Goal: Information Seeking & Learning: Find specific fact

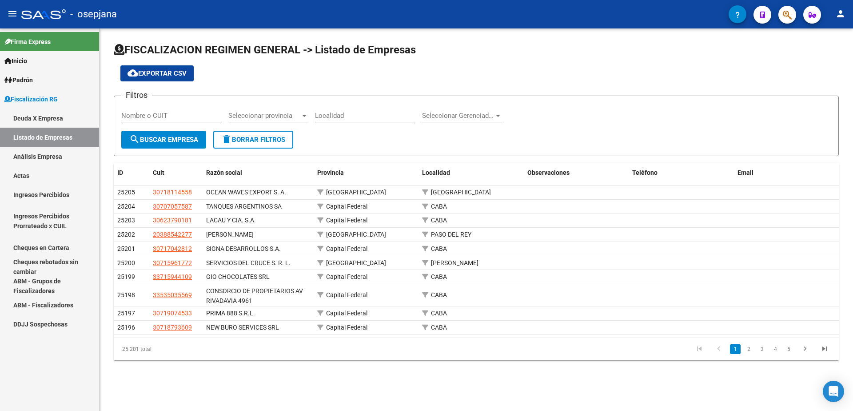
click at [40, 156] on link "Análisis Empresa" at bounding box center [49, 156] width 99 height 19
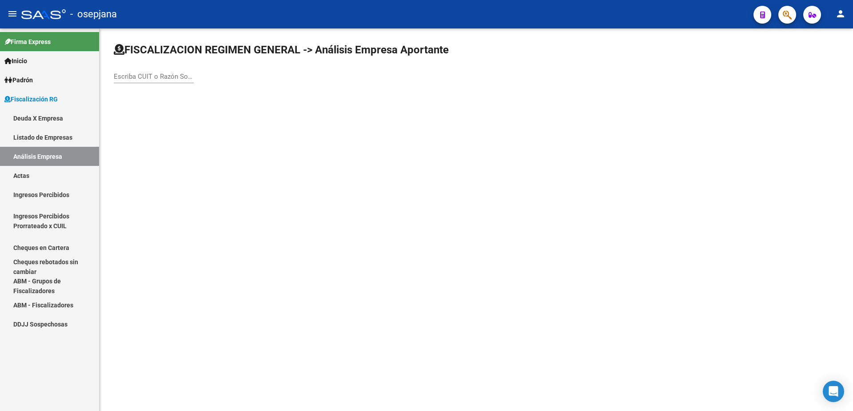
click at [41, 140] on link "Listado de Empresas" at bounding box center [49, 137] width 99 height 19
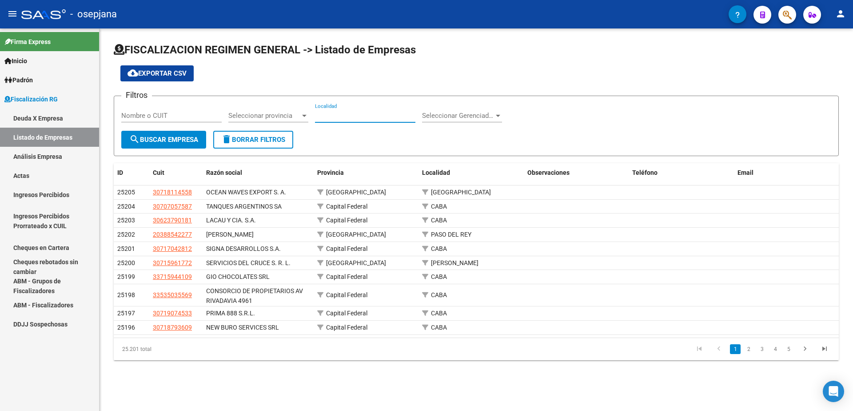
click at [376, 118] on input "Localidad" at bounding box center [365, 116] width 100 height 8
type input "c"
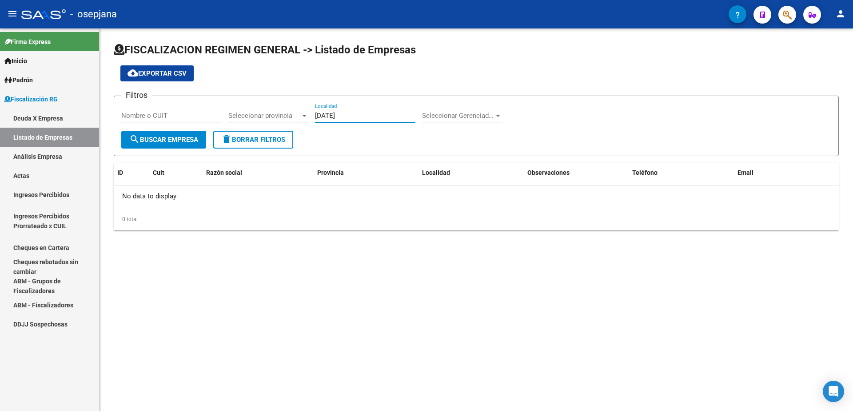
drag, startPoint x: 349, startPoint y: 113, endPoint x: 262, endPoint y: 113, distance: 86.7
click at [262, 113] on div "Filtros Nombre o CUIT Seleccionar provincia Seleccionar provincia [DATE] Locali…" at bounding box center [476, 117] width 710 height 28
type input "caseros"
click at [182, 143] on span "search Buscar Empresa" at bounding box center [163, 140] width 69 height 8
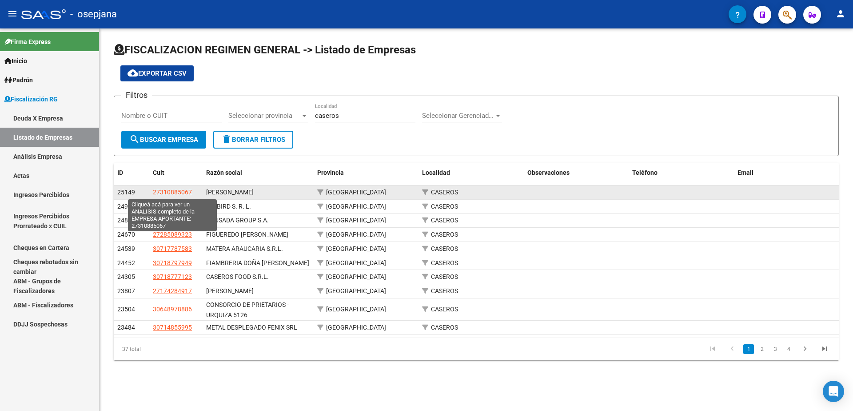
click at [161, 191] on span "27310885067" at bounding box center [172, 191] width 39 height 7
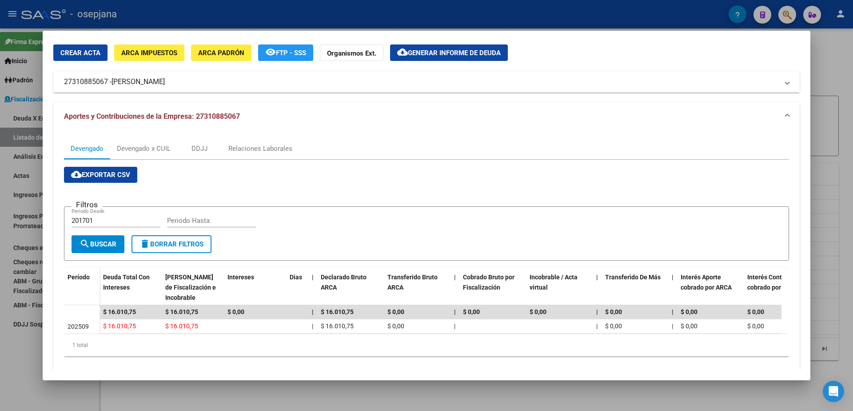
scroll to position [47, 0]
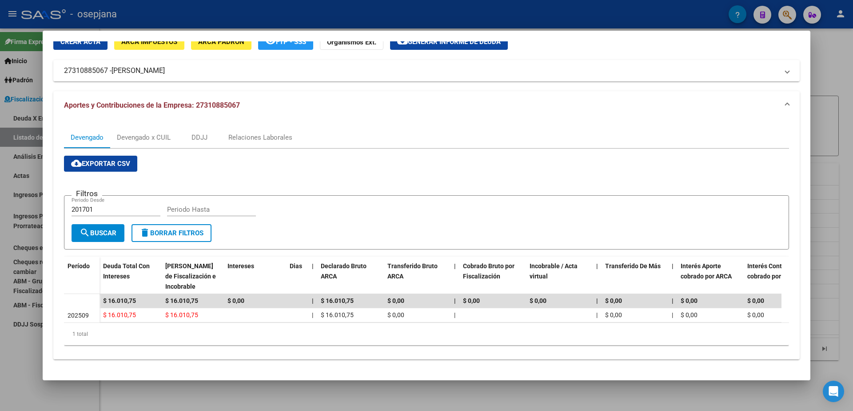
click at [12, 363] on div at bounding box center [426, 205] width 853 height 411
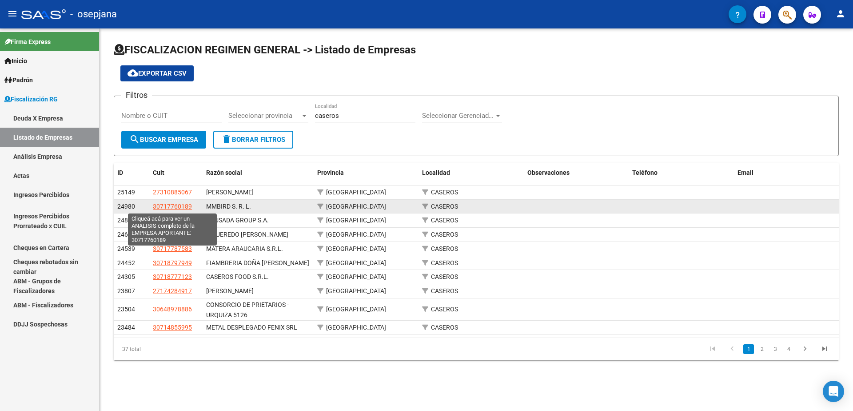
click at [177, 205] on span "30717760189" at bounding box center [172, 206] width 39 height 7
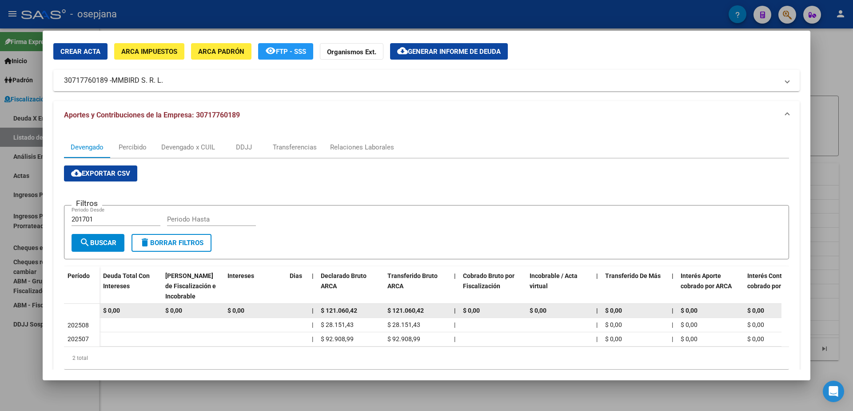
scroll to position [61, 0]
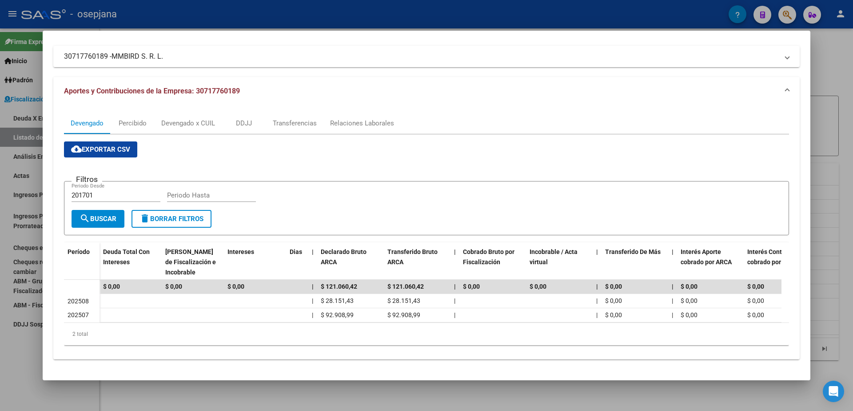
click at [13, 352] on div at bounding box center [426, 205] width 853 height 411
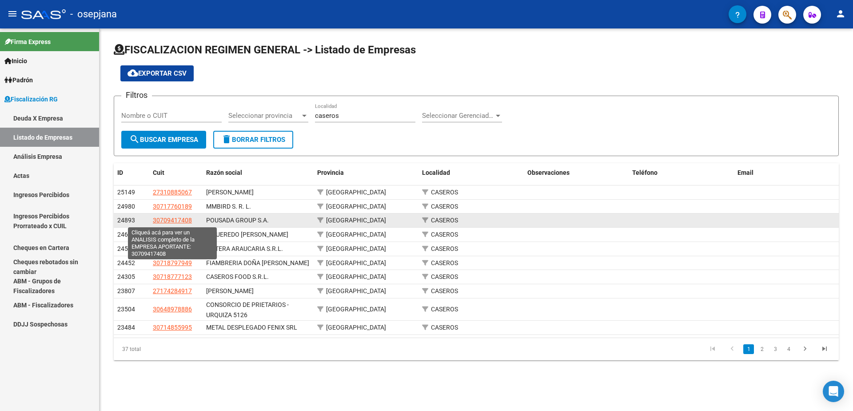
click at [180, 218] on span "30709417408" at bounding box center [172, 219] width 39 height 7
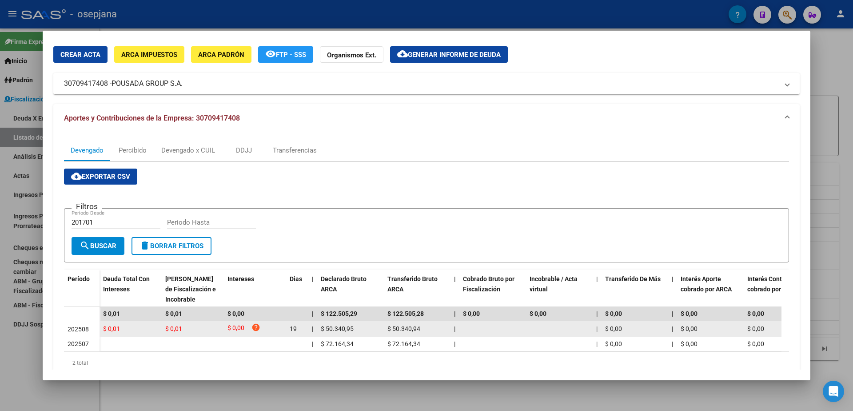
scroll to position [63, 0]
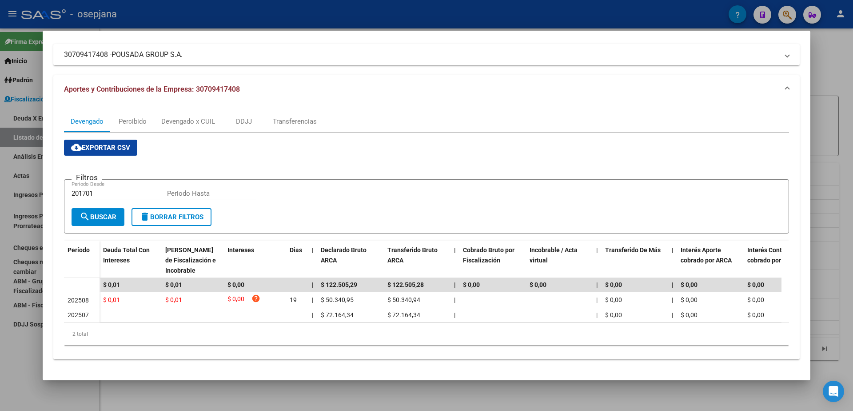
click at [31, 352] on div at bounding box center [426, 205] width 853 height 411
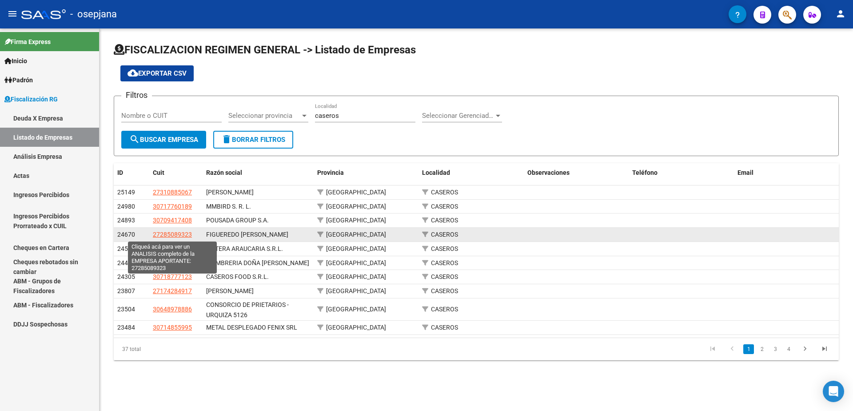
click at [181, 233] on span "27285089323" at bounding box center [172, 234] width 39 height 7
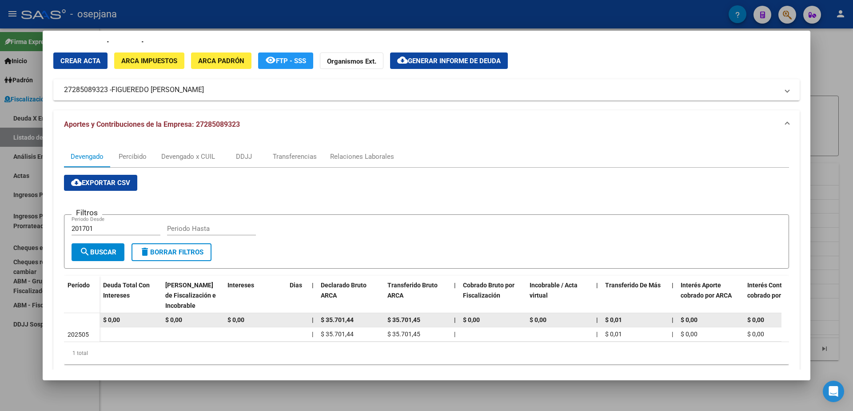
scroll to position [47, 0]
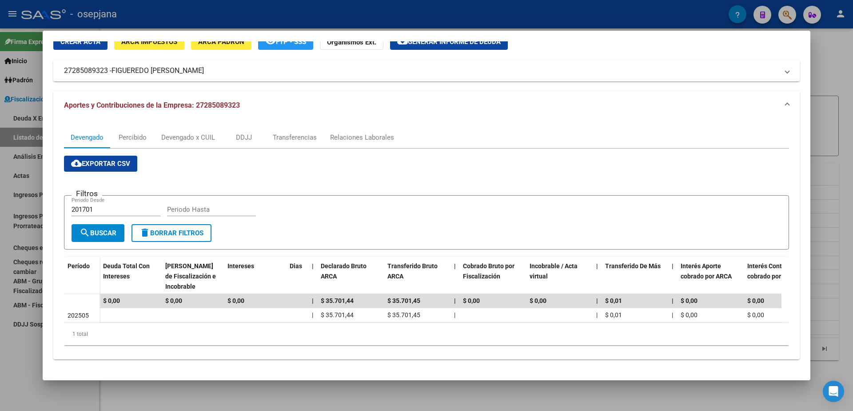
click at [25, 393] on div at bounding box center [426, 205] width 853 height 411
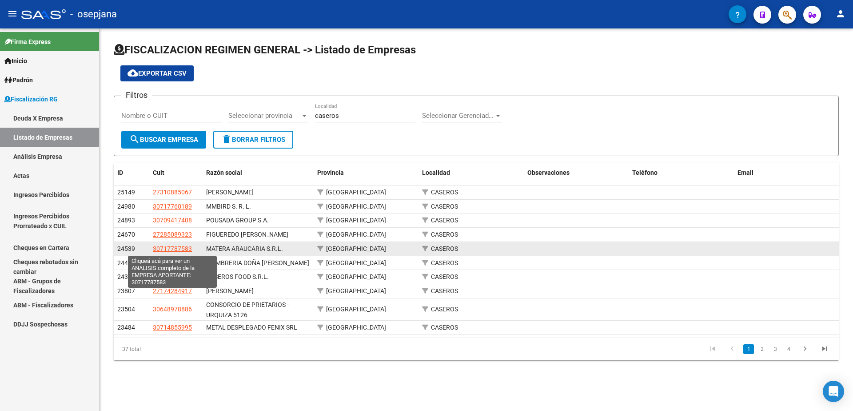
click at [176, 248] on span "30717787583" at bounding box center [172, 248] width 39 height 7
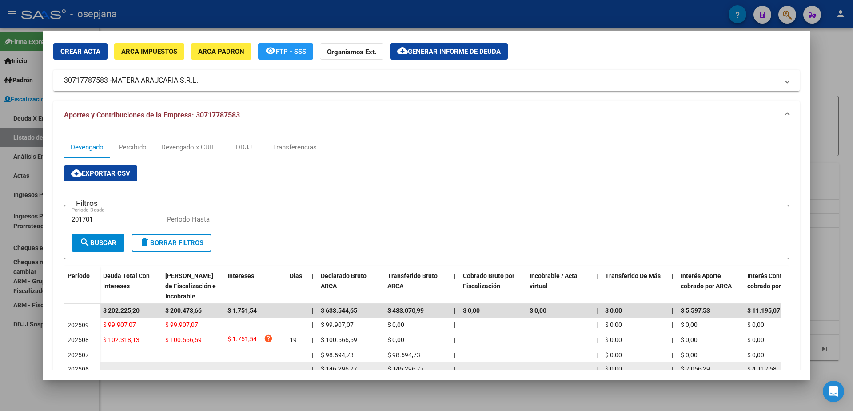
scroll to position [0, 0]
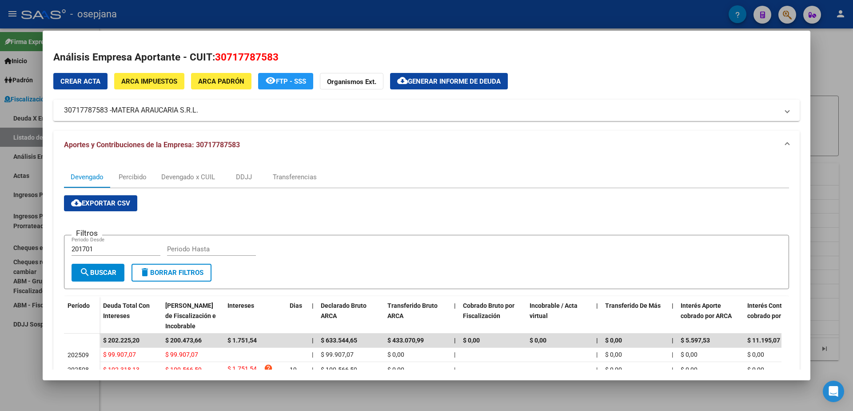
click at [162, 81] on span "ARCA Impuestos" at bounding box center [149, 81] width 56 height 8
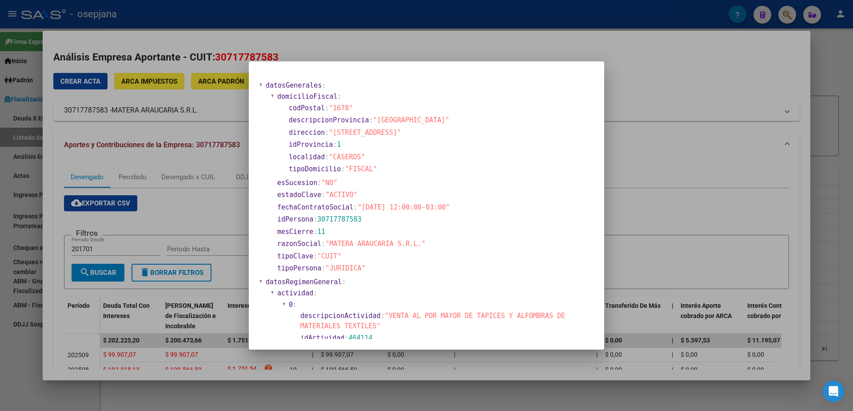
click at [514, 52] on div at bounding box center [426, 205] width 853 height 411
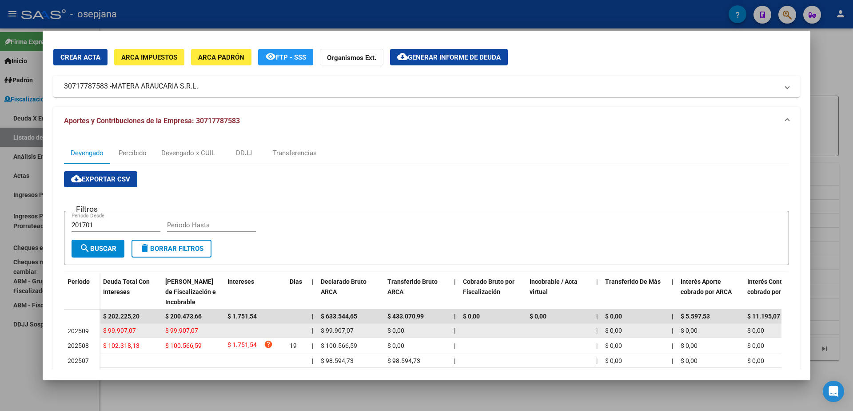
scroll to position [89, 0]
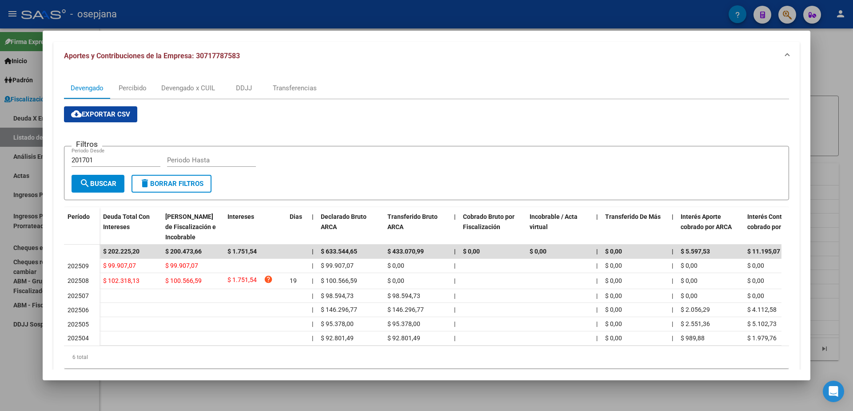
click at [15, 364] on div at bounding box center [426, 205] width 853 height 411
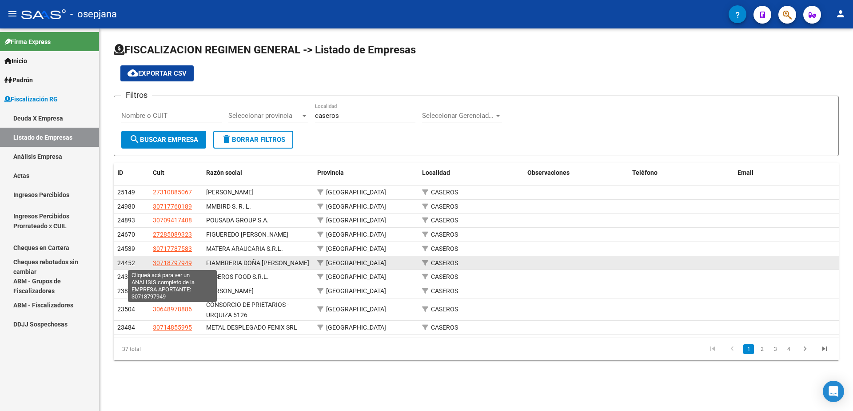
click at [176, 261] on span "30718797949" at bounding box center [172, 262] width 39 height 7
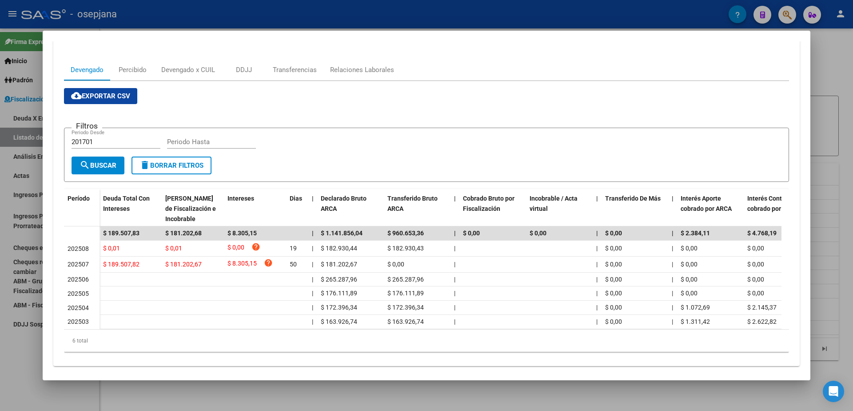
scroll to position [121, 0]
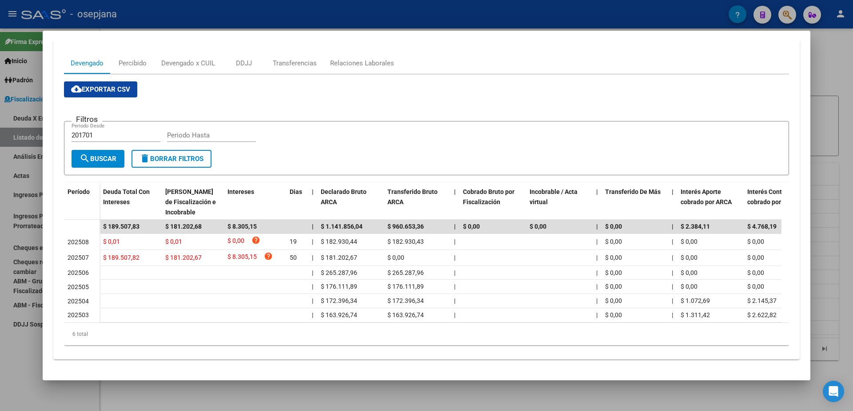
click at [18, 354] on div at bounding box center [426, 205] width 853 height 411
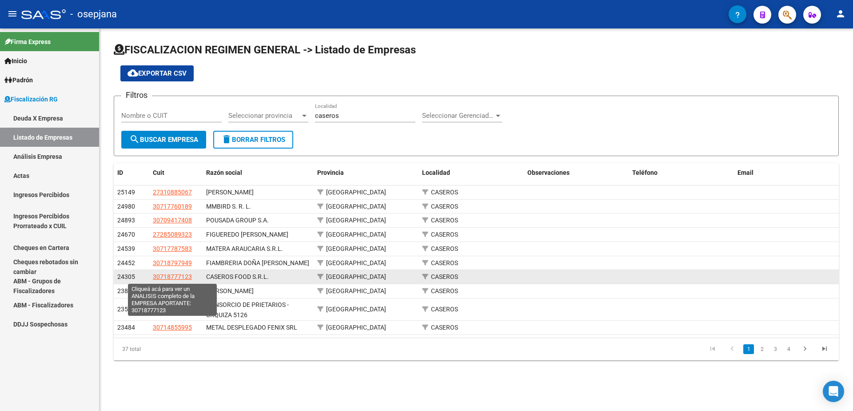
click at [174, 276] on span "30718777123" at bounding box center [172, 276] width 39 height 7
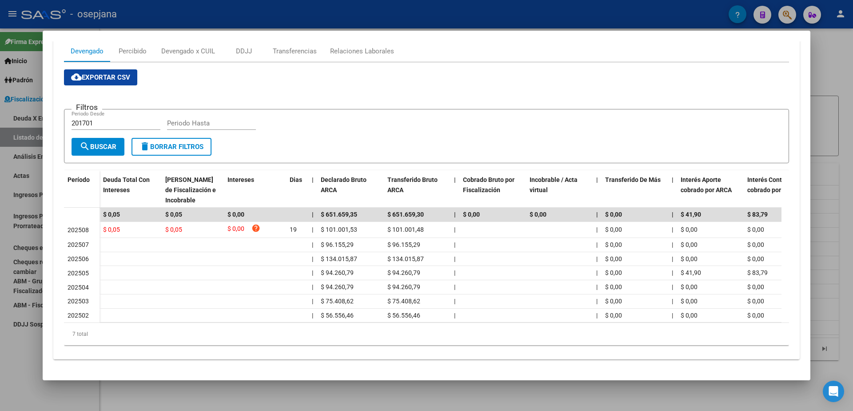
scroll to position [133, 0]
click at [28, 360] on div at bounding box center [426, 205] width 853 height 411
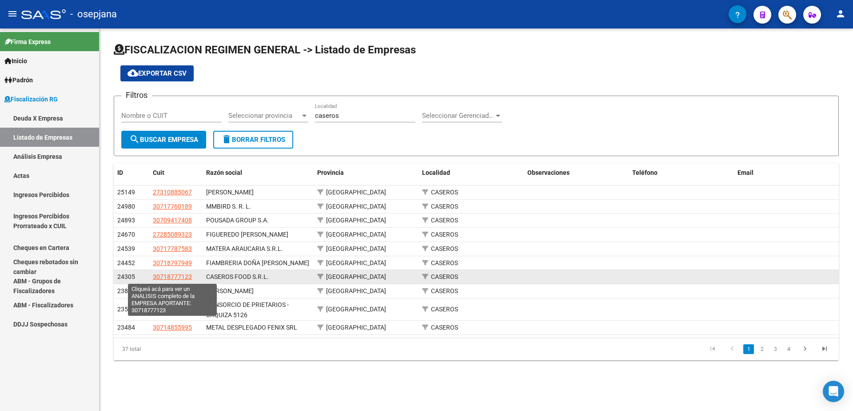
click at [182, 278] on span "30718777123" at bounding box center [172, 276] width 39 height 7
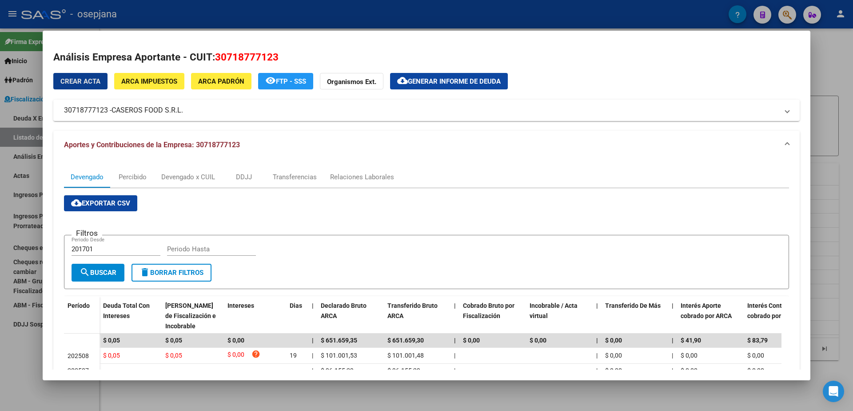
click at [9, 374] on div at bounding box center [426, 205] width 853 height 411
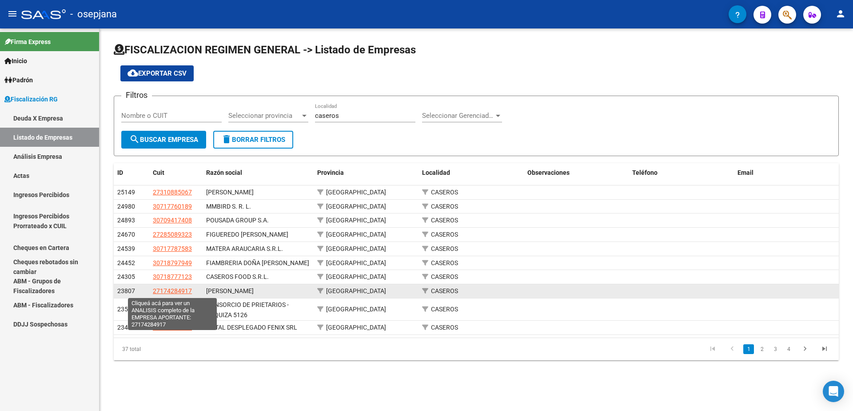
click at [185, 291] on span "27174284917" at bounding box center [172, 290] width 39 height 7
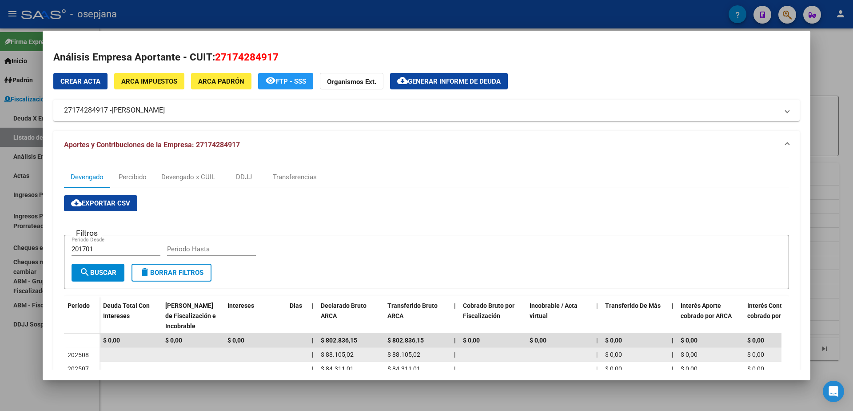
scroll to position [44, 0]
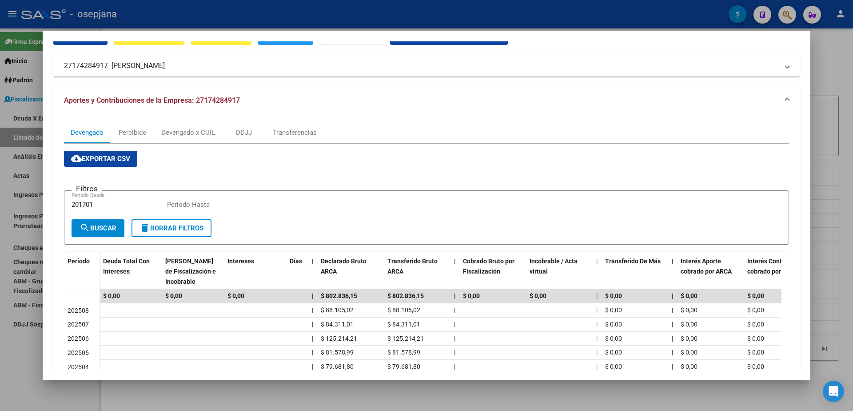
click at [17, 370] on div at bounding box center [426, 205] width 853 height 411
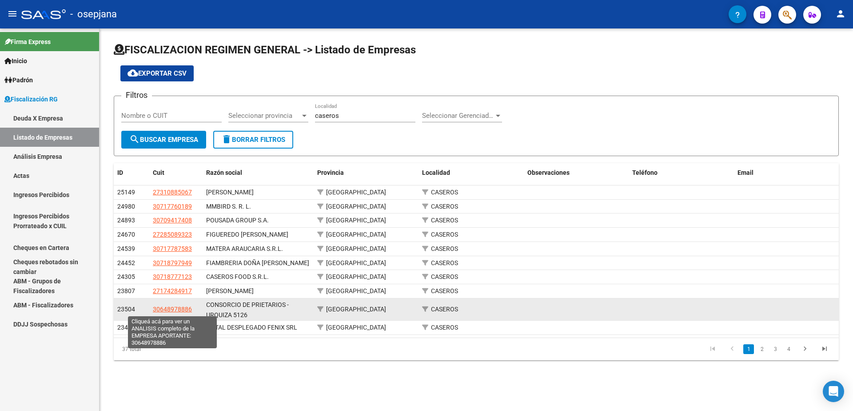
click at [176, 307] on span "30648978886" at bounding box center [172, 308] width 39 height 7
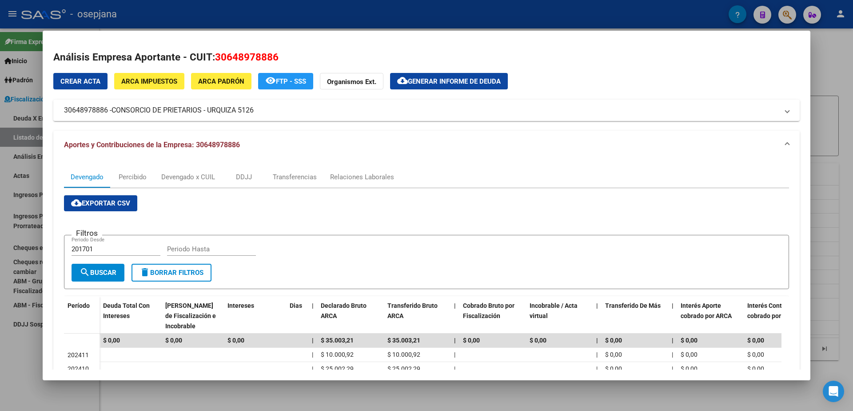
click at [6, 355] on div at bounding box center [426, 205] width 853 height 411
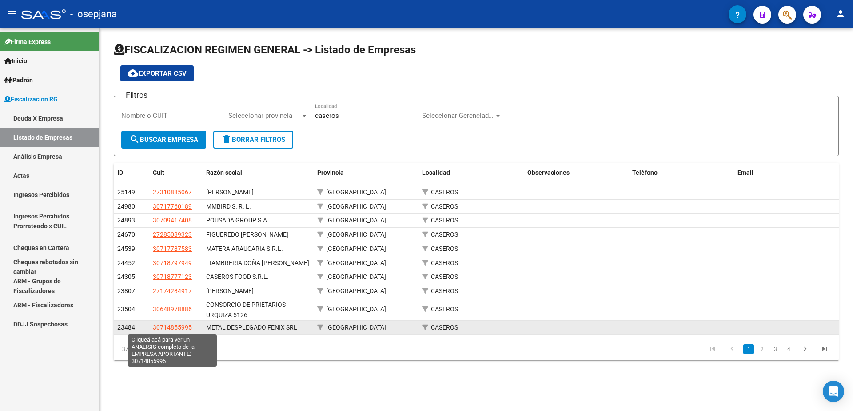
click at [168, 328] on span "30714855995" at bounding box center [172, 327] width 39 height 7
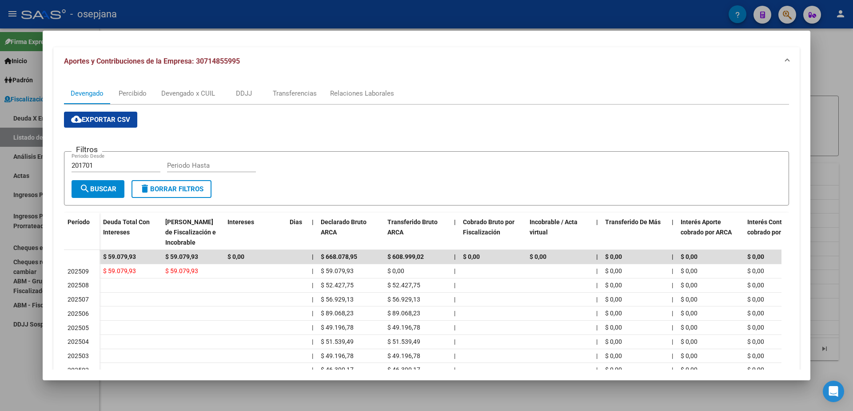
scroll to position [89, 0]
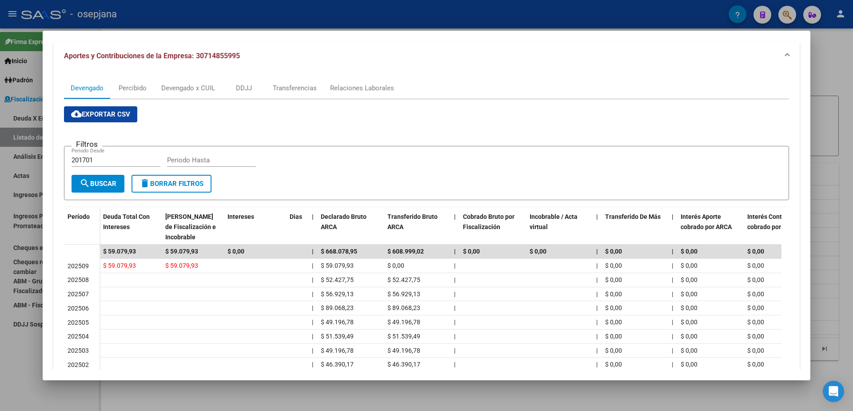
click at [0, 368] on div at bounding box center [426, 205] width 853 height 411
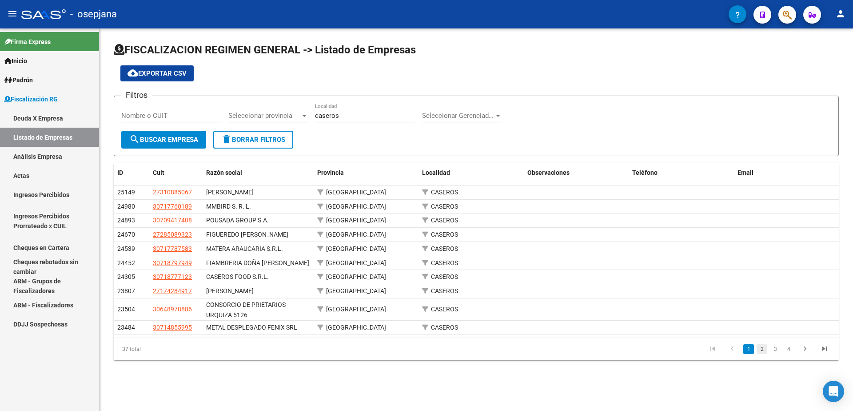
click at [758, 351] on link "2" at bounding box center [762, 349] width 11 height 10
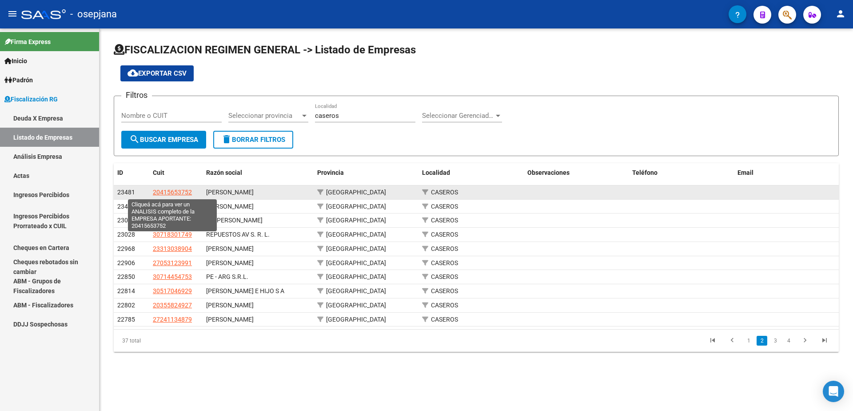
click at [186, 195] on span "20415653752" at bounding box center [172, 191] width 39 height 7
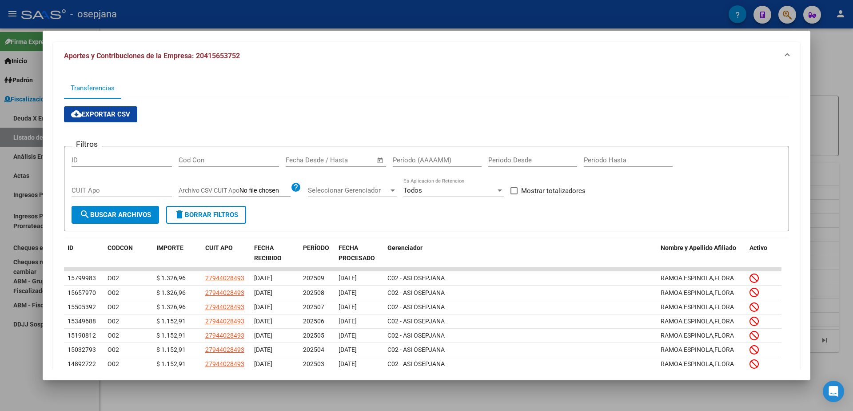
click at [0, 356] on div at bounding box center [426, 205] width 853 height 411
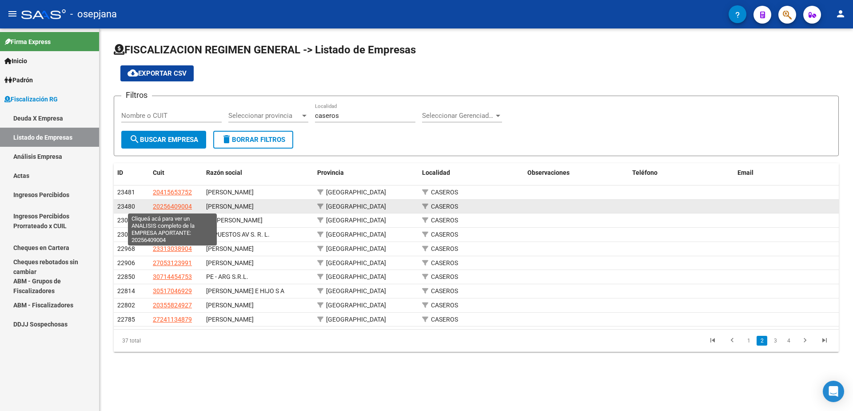
click at [162, 204] on span "20256409004" at bounding box center [172, 206] width 39 height 7
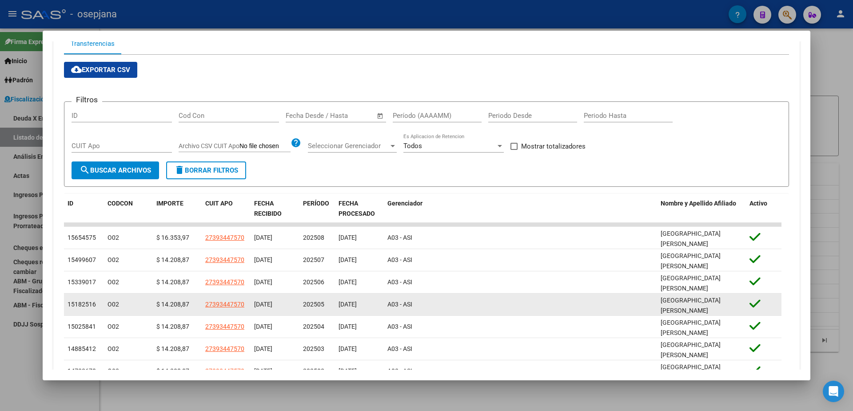
scroll to position [178, 0]
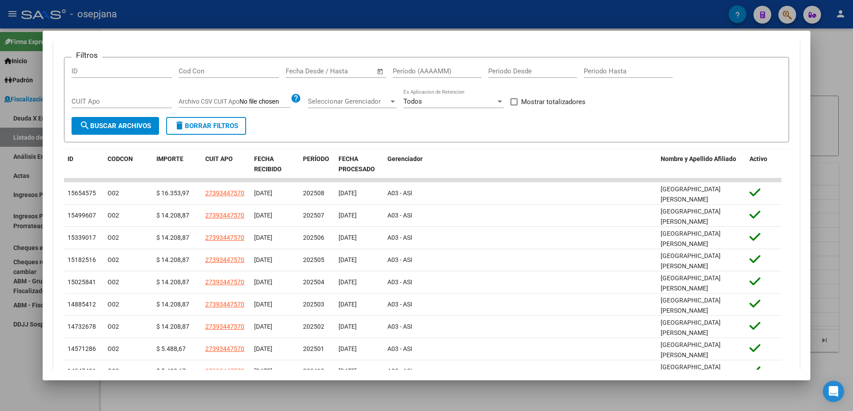
click at [18, 355] on div at bounding box center [426, 205] width 853 height 411
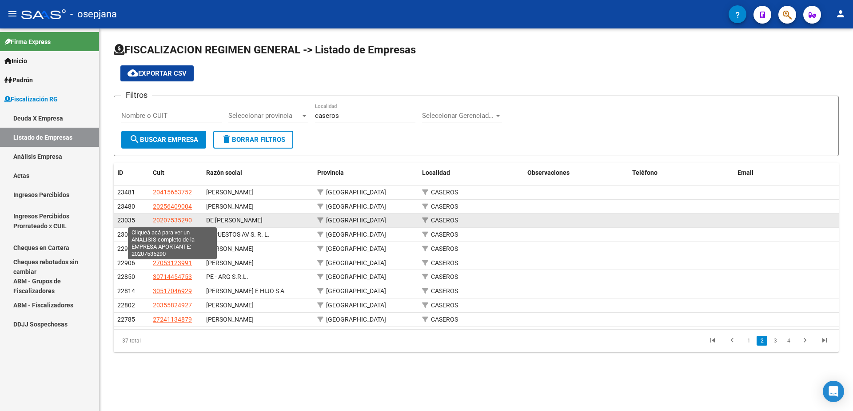
click at [174, 217] on span "20207535290" at bounding box center [172, 219] width 39 height 7
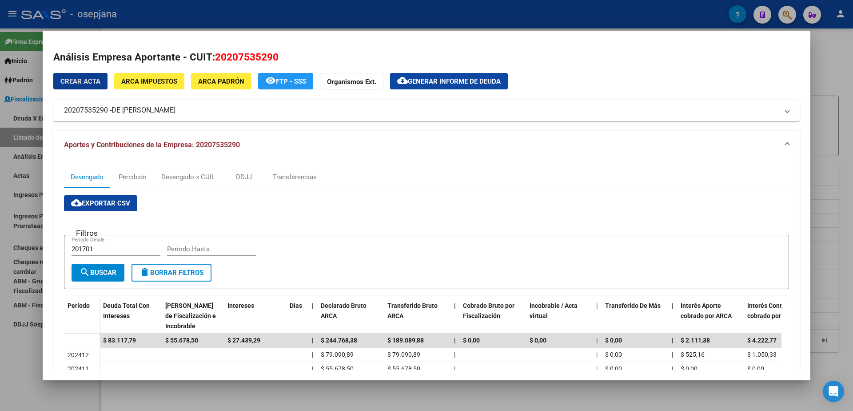
click at [3, 387] on div at bounding box center [426, 205] width 853 height 411
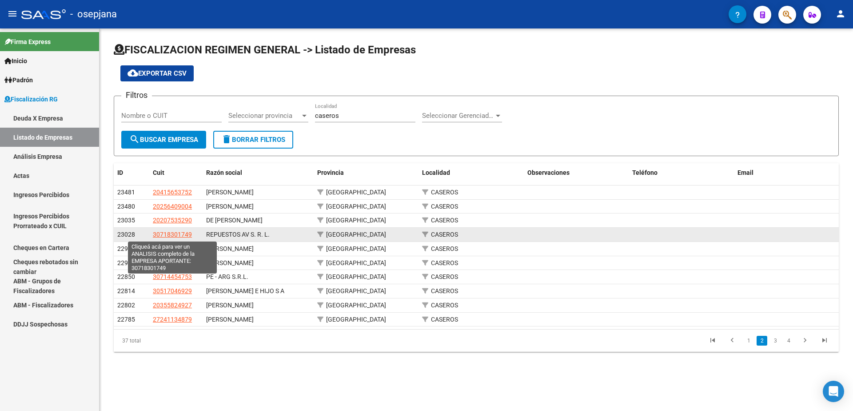
click at [176, 232] on span "30718301749" at bounding box center [172, 234] width 39 height 7
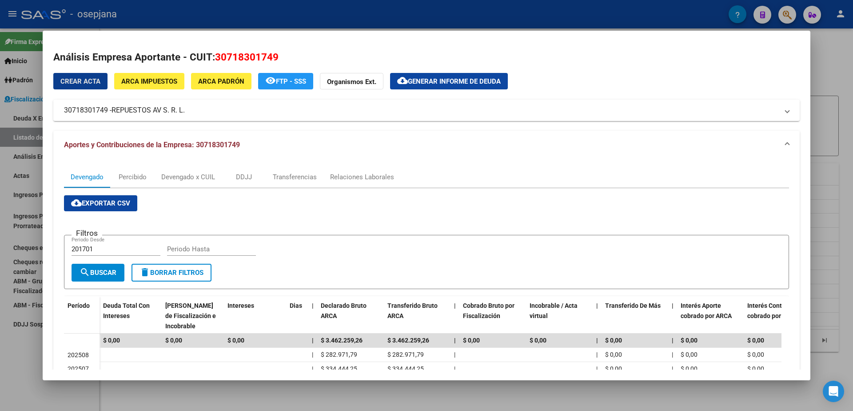
click at [8, 375] on div at bounding box center [426, 205] width 853 height 411
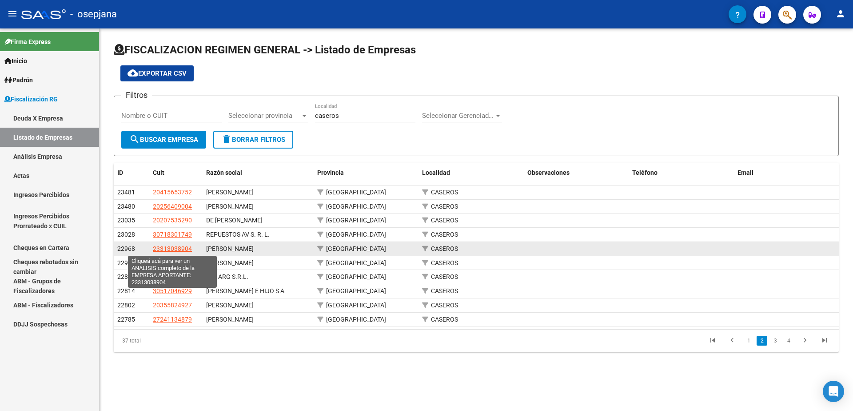
click at [175, 245] on span "23313038904" at bounding box center [172, 248] width 39 height 7
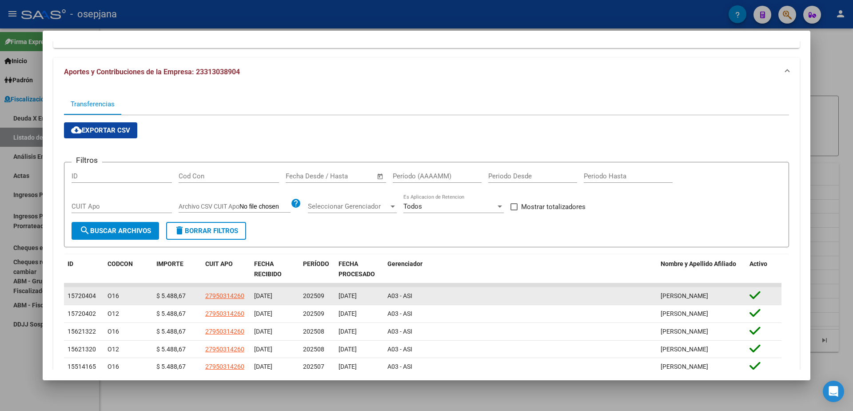
scroll to position [89, 0]
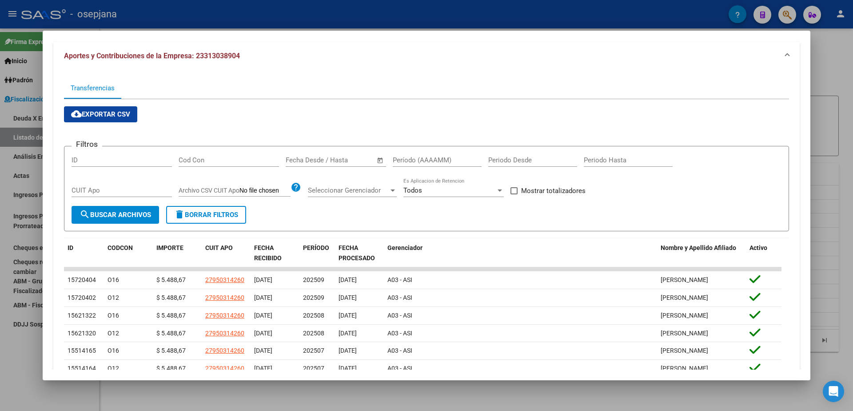
click at [5, 375] on div at bounding box center [426, 205] width 853 height 411
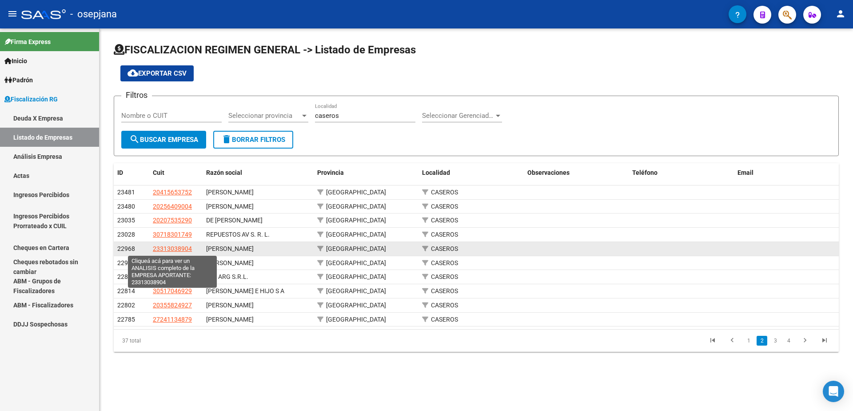
click at [181, 247] on span "23313038904" at bounding box center [172, 248] width 39 height 7
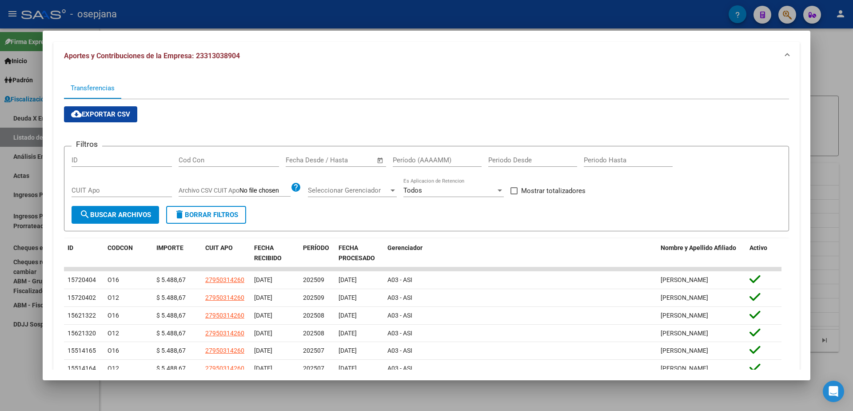
click at [23, 359] on div at bounding box center [426, 205] width 853 height 411
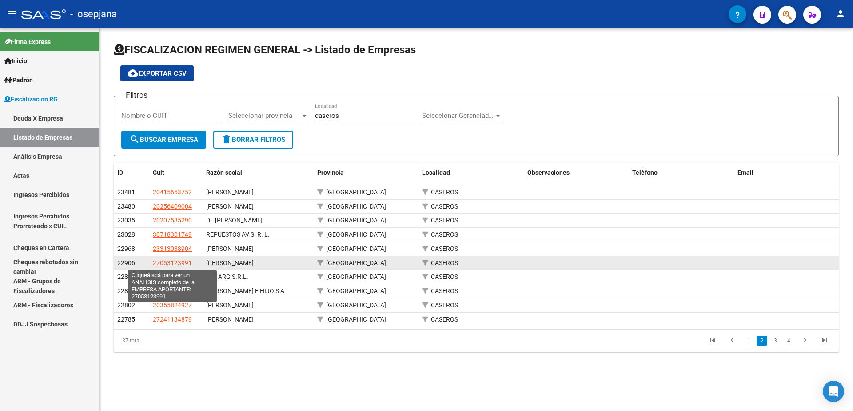
click at [183, 262] on span "27053123991" at bounding box center [172, 262] width 39 height 7
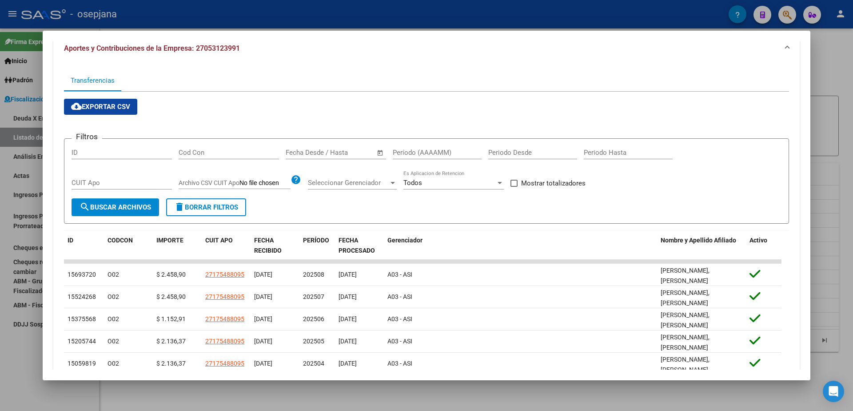
scroll to position [133, 0]
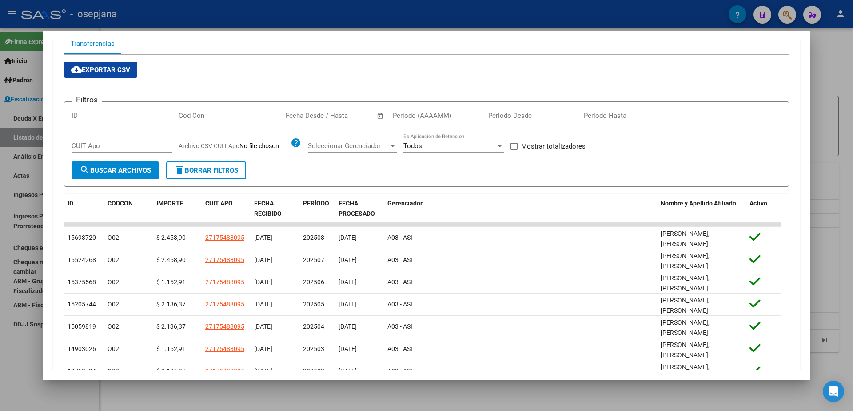
click at [6, 354] on div at bounding box center [426, 205] width 853 height 411
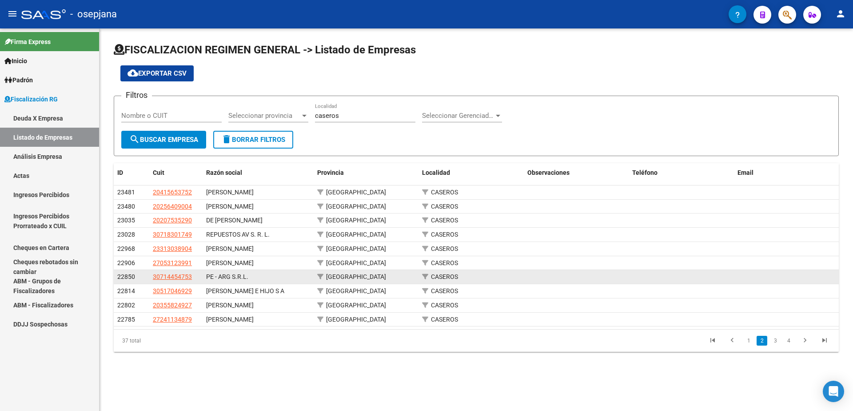
click at [176, 272] on app-link-go-to "30714454753" at bounding box center [172, 277] width 39 height 10
click at [176, 277] on span "30714454753" at bounding box center [172, 276] width 39 height 7
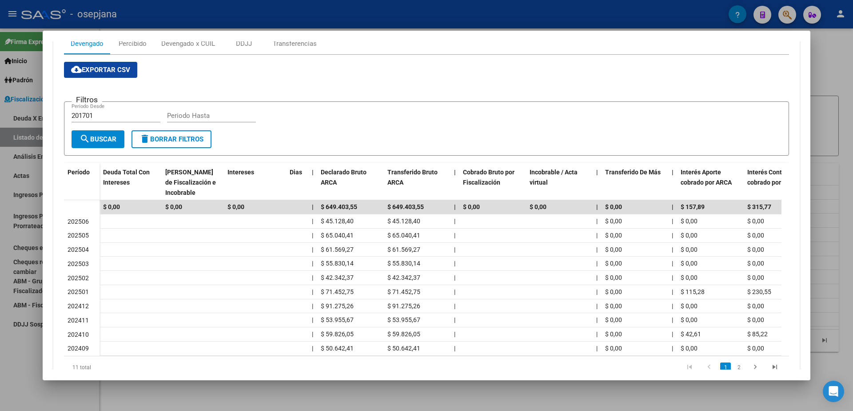
click at [16, 361] on div at bounding box center [426, 205] width 853 height 411
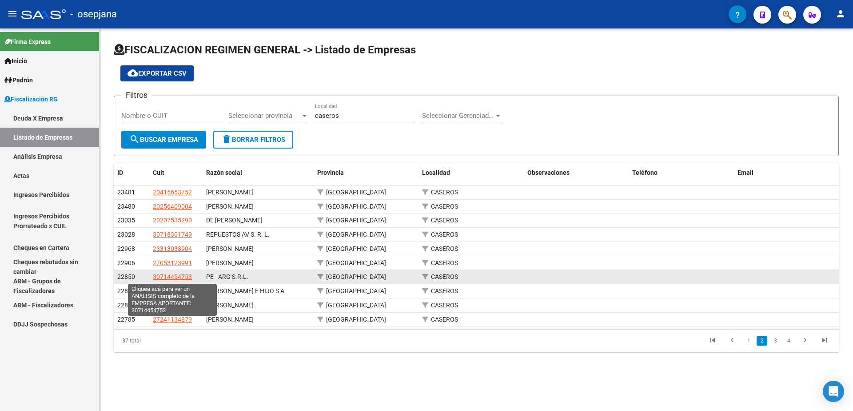
click at [172, 273] on span "30714454753" at bounding box center [172, 276] width 39 height 7
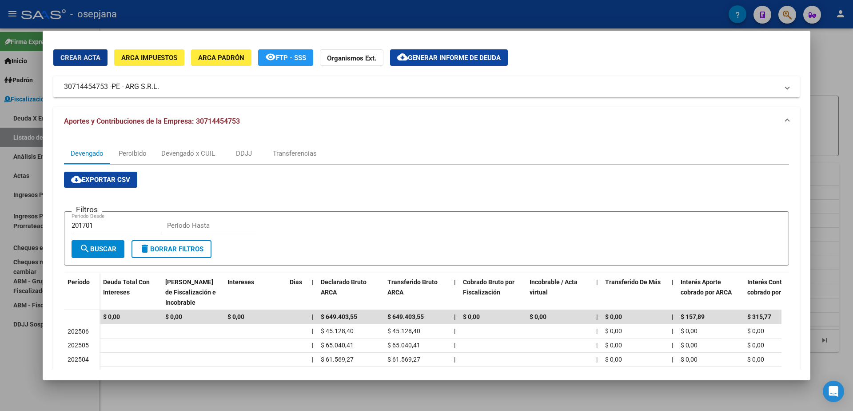
scroll to position [89, 0]
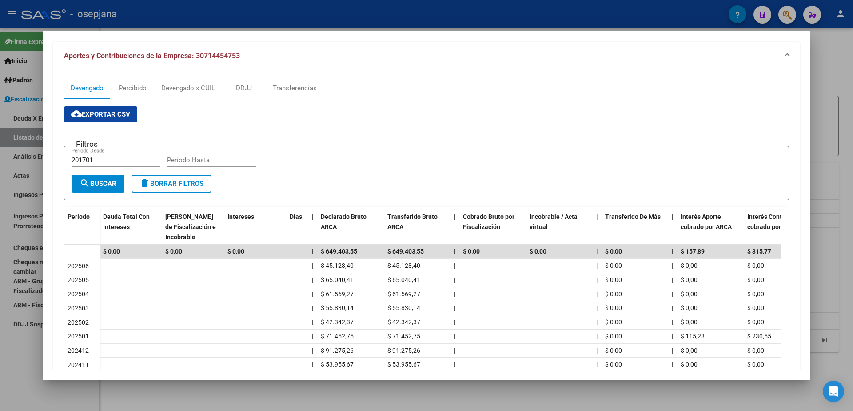
click at [24, 356] on div at bounding box center [426, 205] width 853 height 411
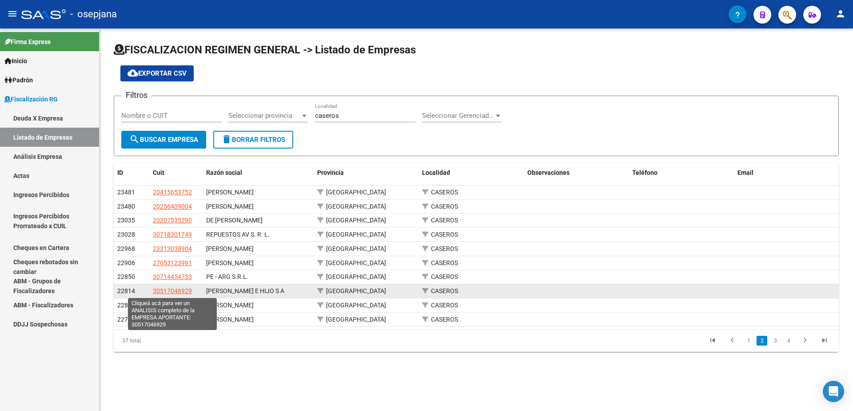
click at [164, 291] on span "30517046929" at bounding box center [172, 290] width 39 height 7
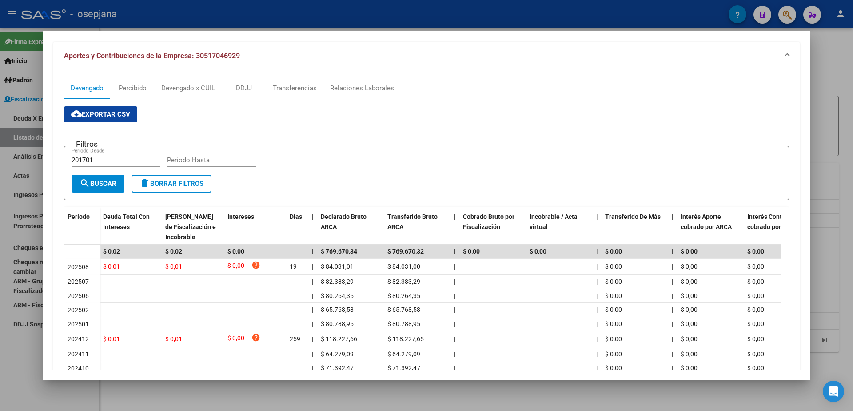
click at [7, 361] on div at bounding box center [426, 205] width 853 height 411
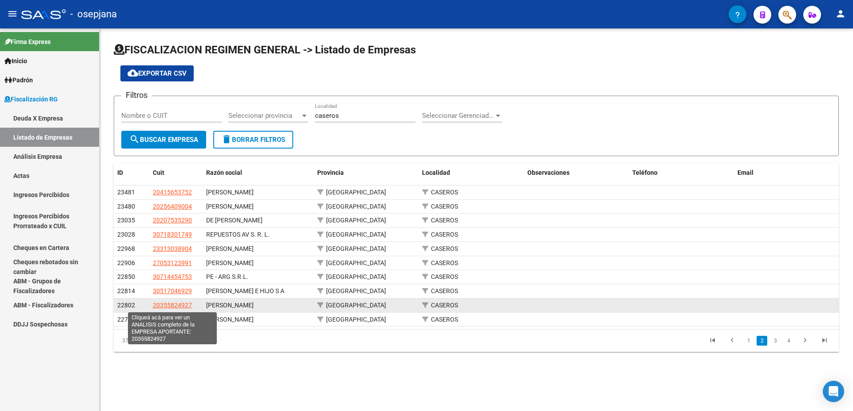
click at [178, 301] on span "20355824927" at bounding box center [172, 304] width 39 height 7
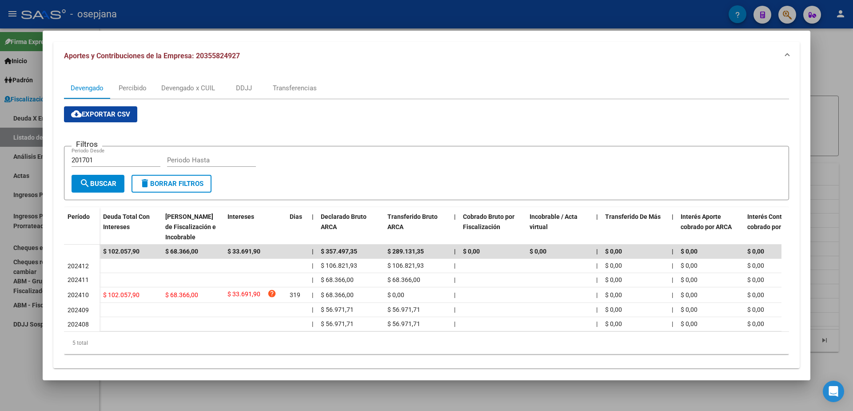
click at [19, 371] on div at bounding box center [426, 205] width 853 height 411
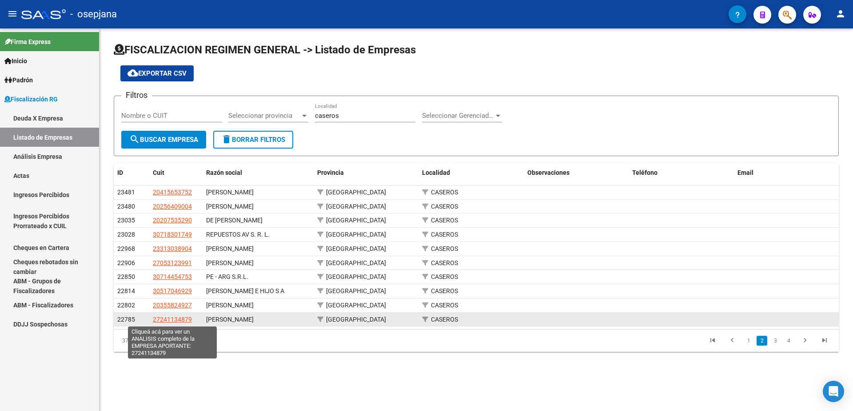
click at [166, 320] on span "27241134879" at bounding box center [172, 319] width 39 height 7
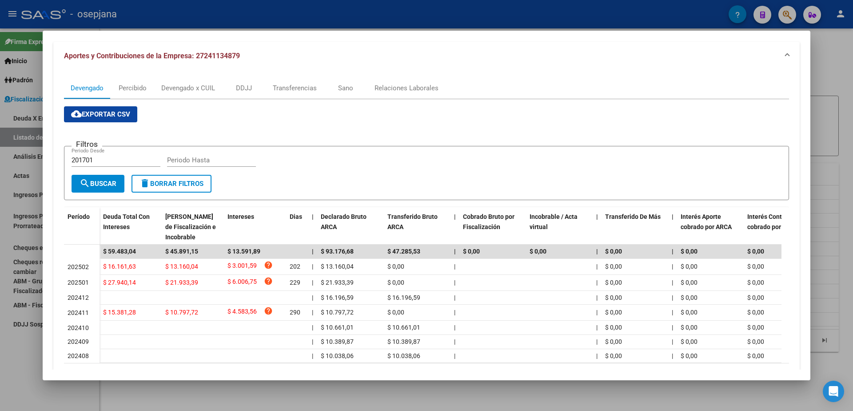
click at [20, 364] on div at bounding box center [426, 205] width 853 height 411
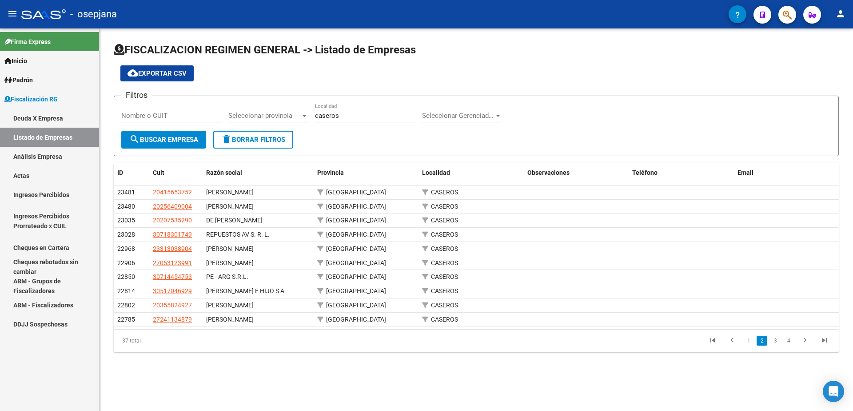
click at [773, 339] on link "3" at bounding box center [775, 341] width 11 height 10
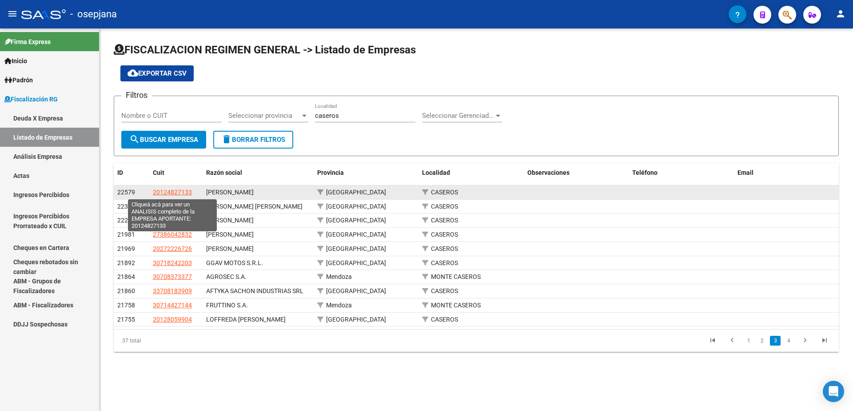
click at [173, 192] on span "20124827133" at bounding box center [172, 191] width 39 height 7
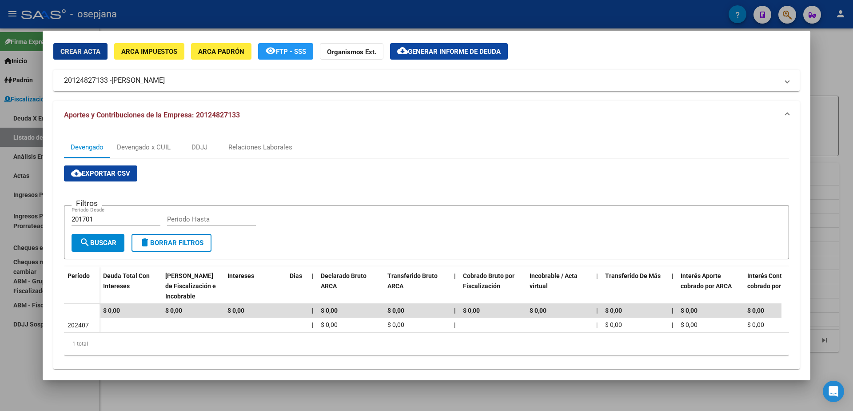
scroll to position [47, 0]
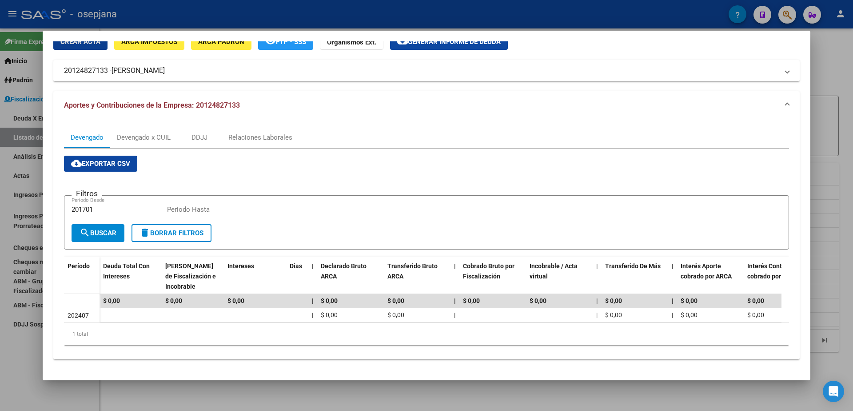
click at [27, 362] on div at bounding box center [426, 205] width 853 height 411
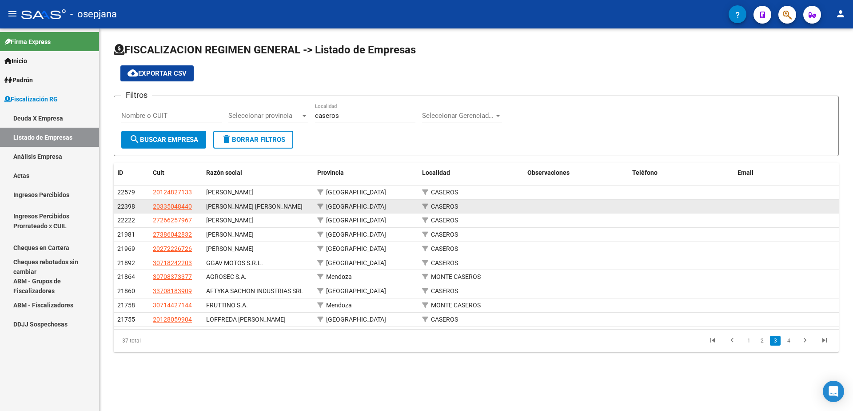
click at [181, 212] on app-link-go-to "20335048440" at bounding box center [172, 206] width 39 height 10
click at [181, 210] on span "20335048440" at bounding box center [172, 206] width 39 height 7
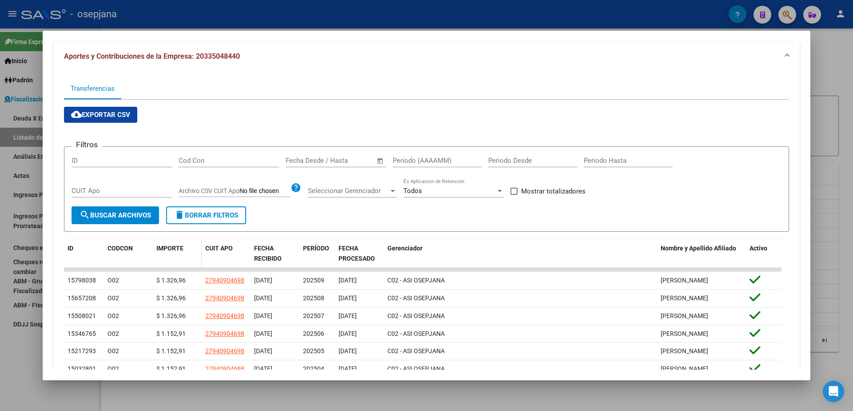
scroll to position [89, 0]
click at [15, 386] on div at bounding box center [426, 205] width 853 height 411
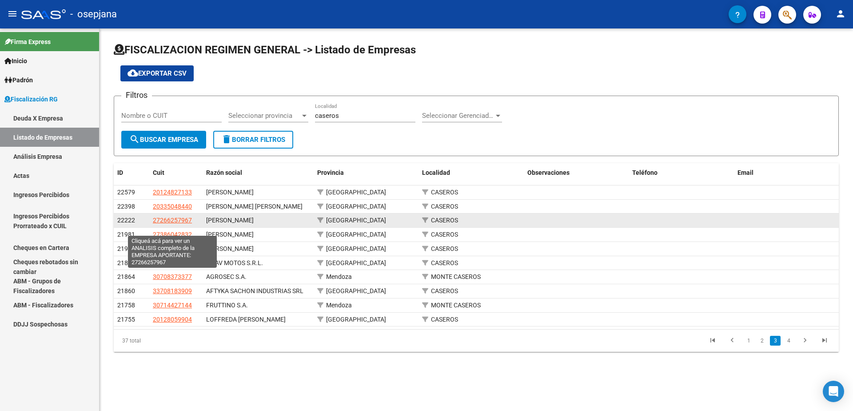
click at [164, 224] on span "27266257967" at bounding box center [172, 219] width 39 height 7
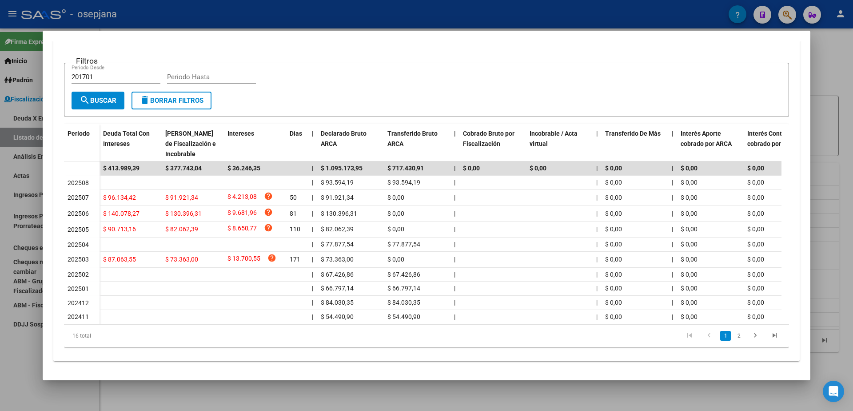
scroll to position [181, 0]
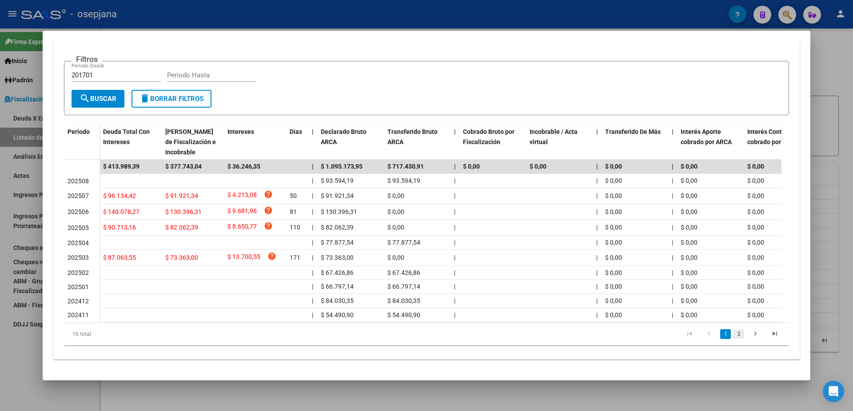
click at [734, 335] on link "2" at bounding box center [739, 334] width 11 height 10
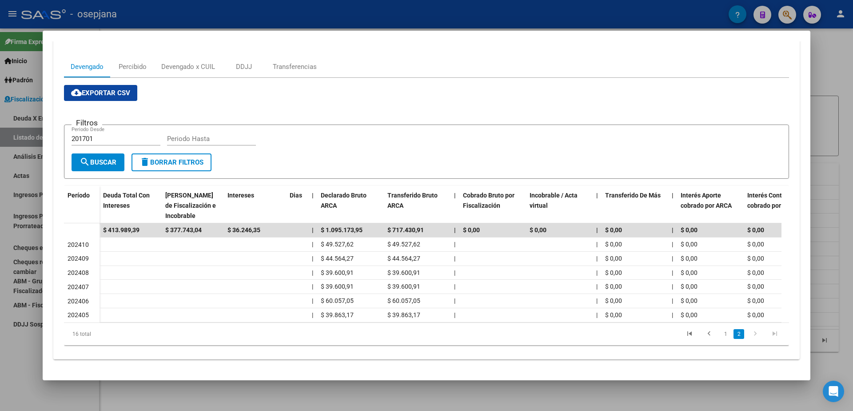
scroll to position [118, 0]
click at [720, 336] on link "1" at bounding box center [725, 334] width 11 height 10
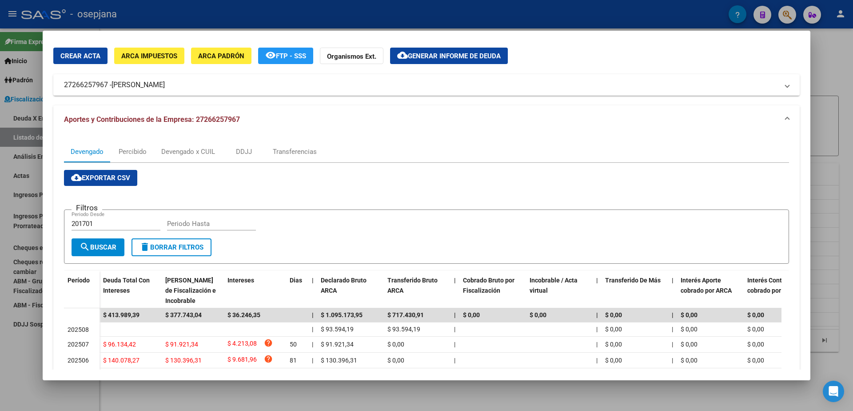
scroll to position [0, 0]
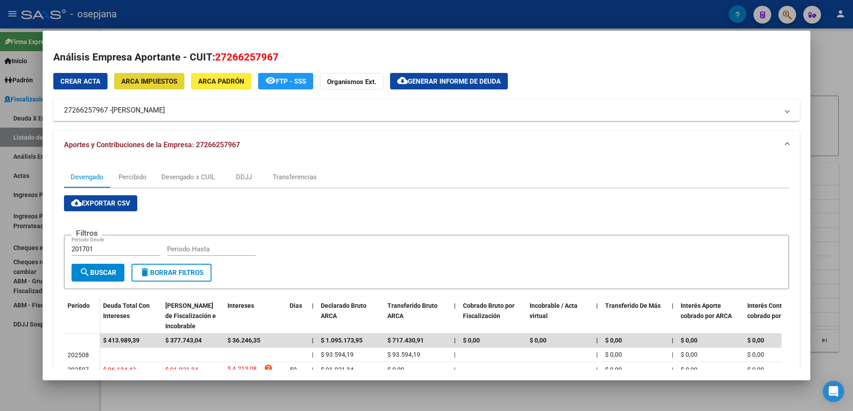
click at [168, 83] on span "ARCA Impuestos" at bounding box center [149, 81] width 56 height 8
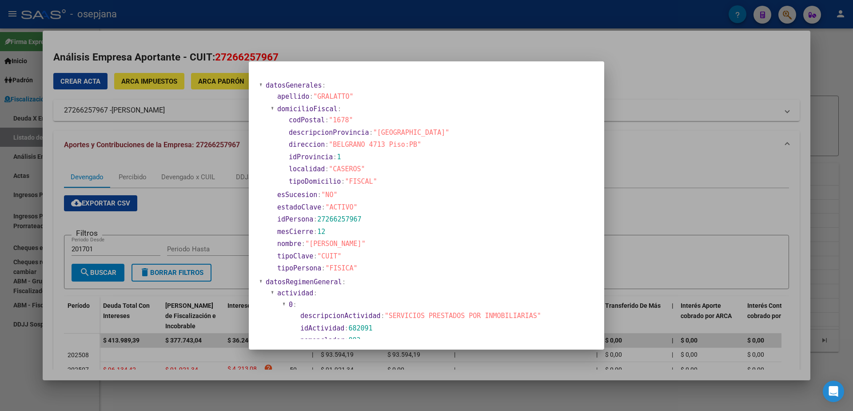
click at [499, 48] on div at bounding box center [426, 205] width 853 height 411
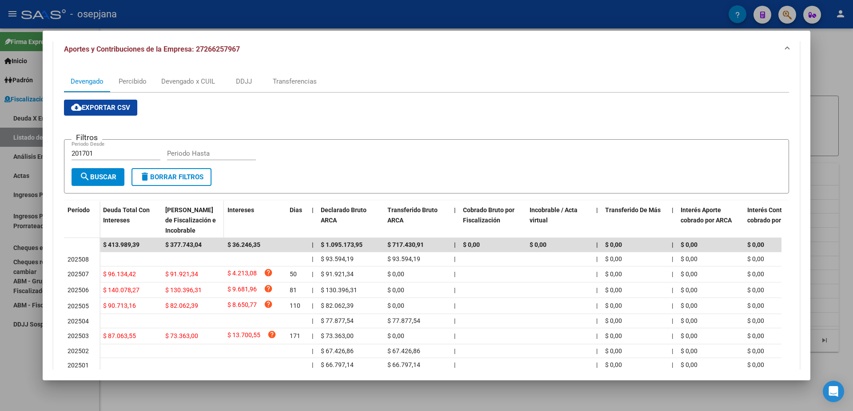
scroll to position [44, 0]
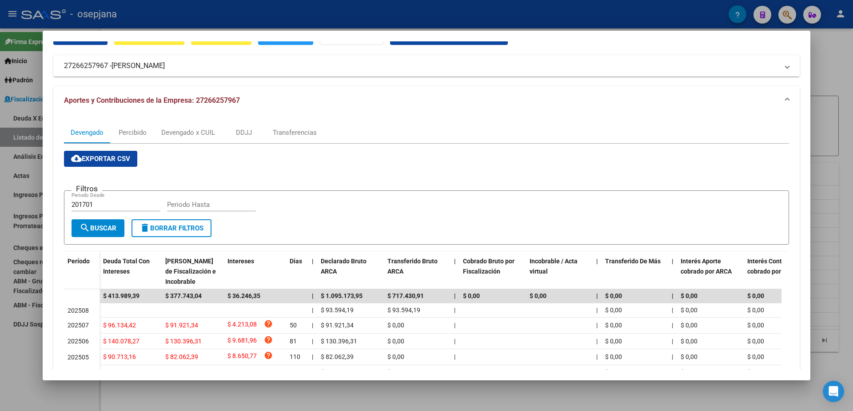
click at [3, 336] on div at bounding box center [426, 205] width 853 height 411
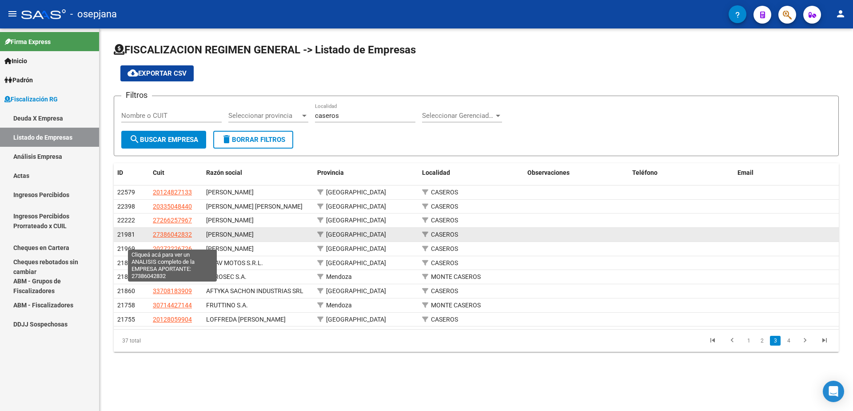
click at [181, 238] on span "27386042832" at bounding box center [172, 234] width 39 height 7
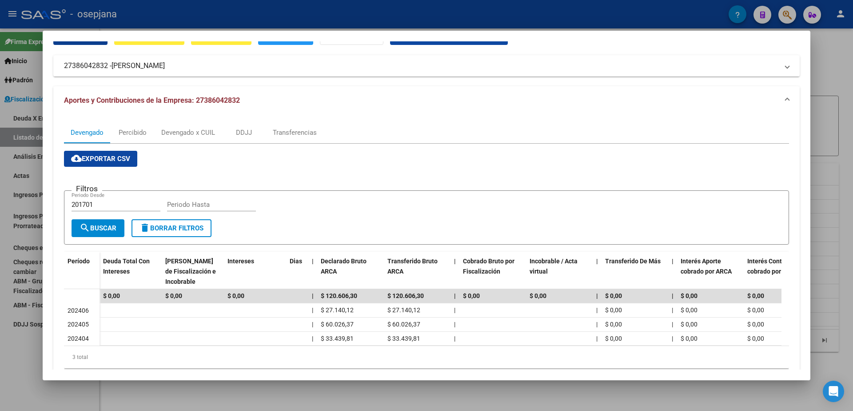
click at [0, 364] on div at bounding box center [426, 205] width 853 height 411
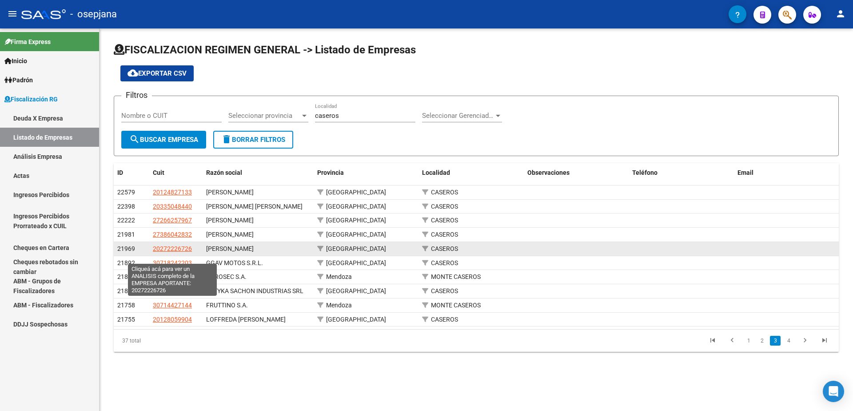
click at [174, 252] on span "20272226726" at bounding box center [172, 248] width 39 height 7
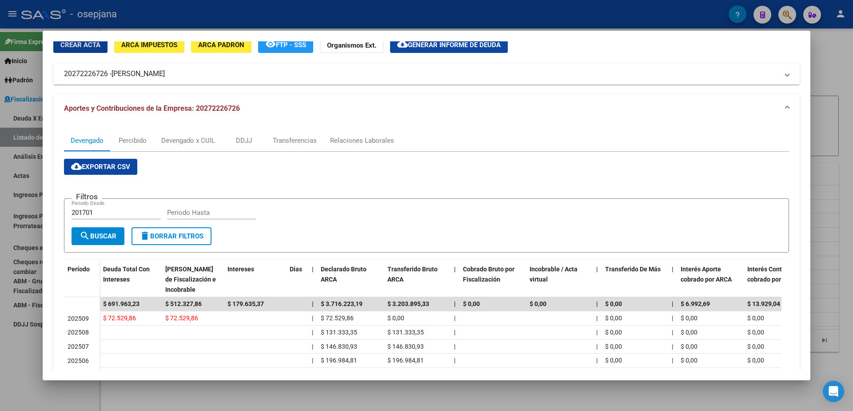
scroll to position [0, 0]
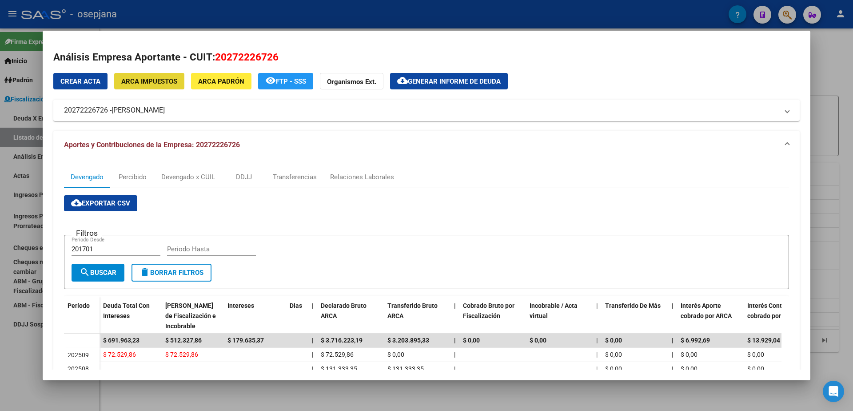
click at [162, 76] on button "ARCA Impuestos" at bounding box center [149, 81] width 70 height 16
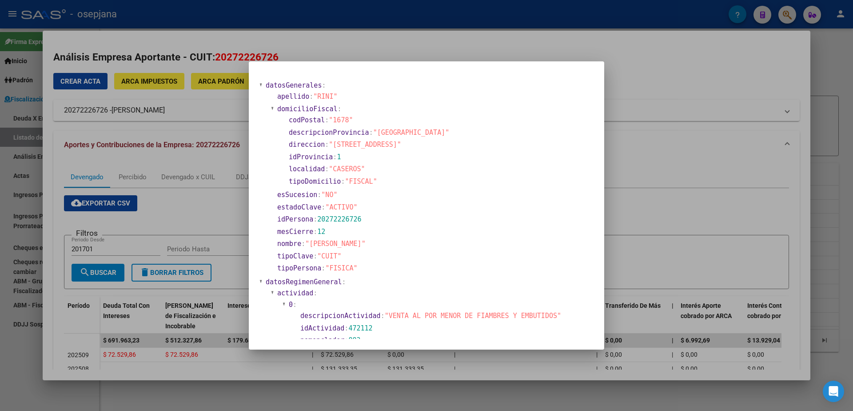
click at [4, 368] on div at bounding box center [426, 205] width 853 height 411
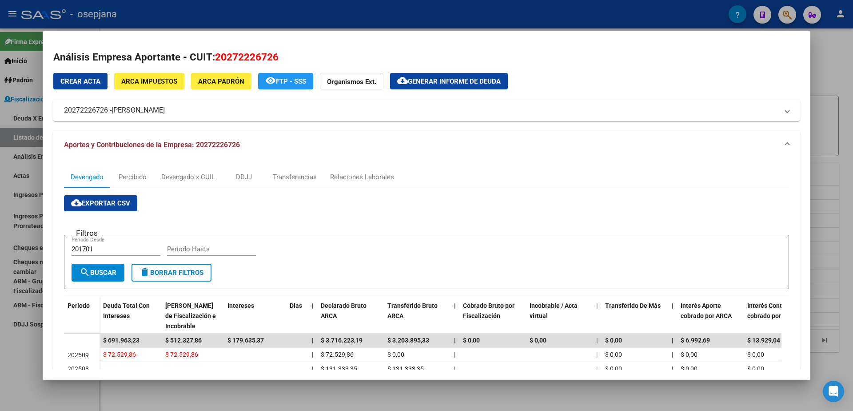
click at [0, 383] on div at bounding box center [426, 205] width 853 height 411
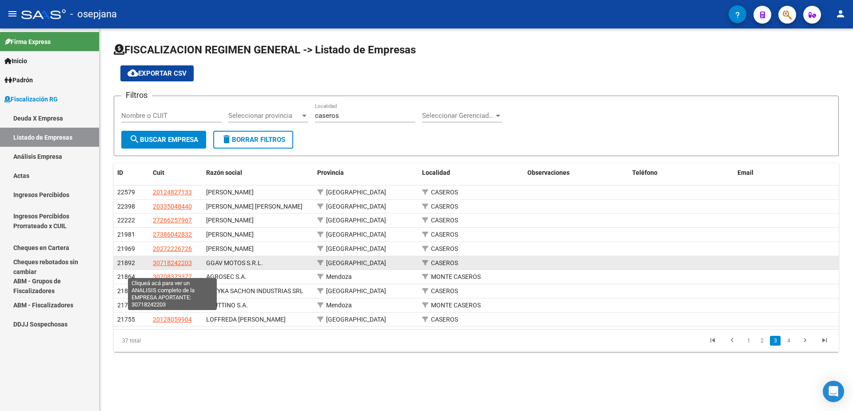
click at [175, 266] on span "30718242203" at bounding box center [172, 262] width 39 height 7
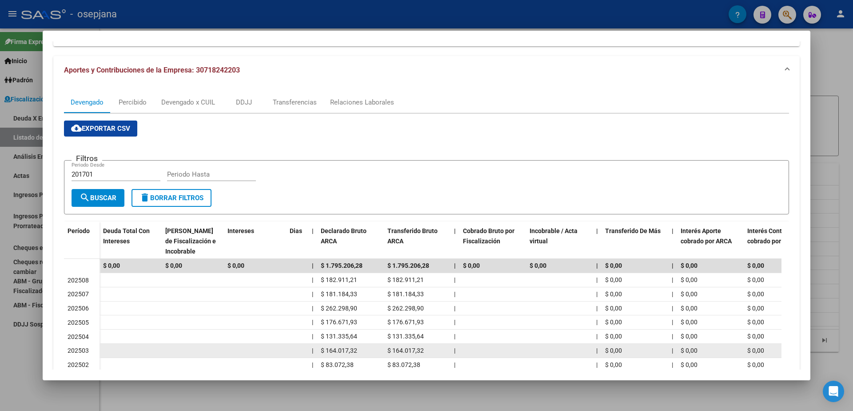
scroll to position [89, 0]
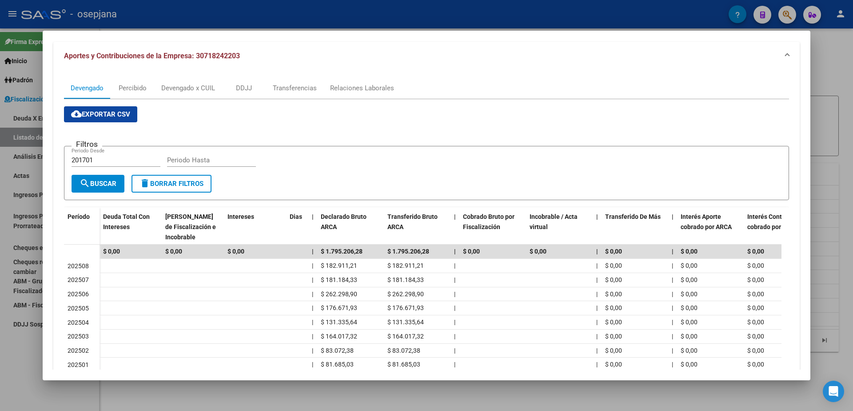
click at [17, 397] on div at bounding box center [426, 205] width 853 height 411
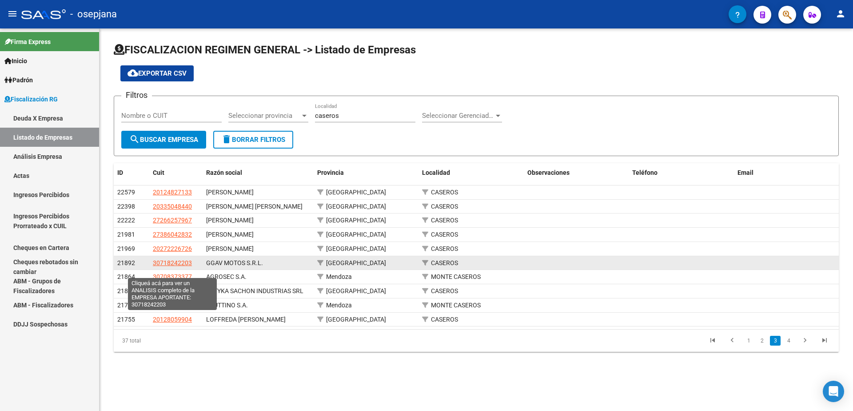
click at [170, 266] on span "30718242203" at bounding box center [172, 262] width 39 height 7
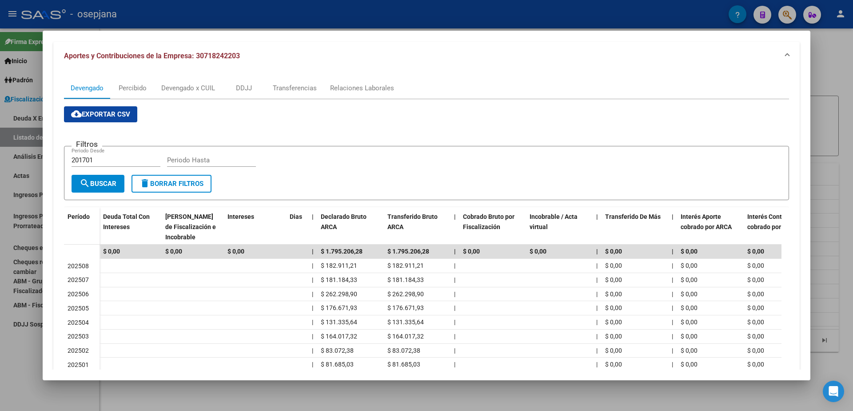
click at [28, 365] on div at bounding box center [426, 205] width 853 height 411
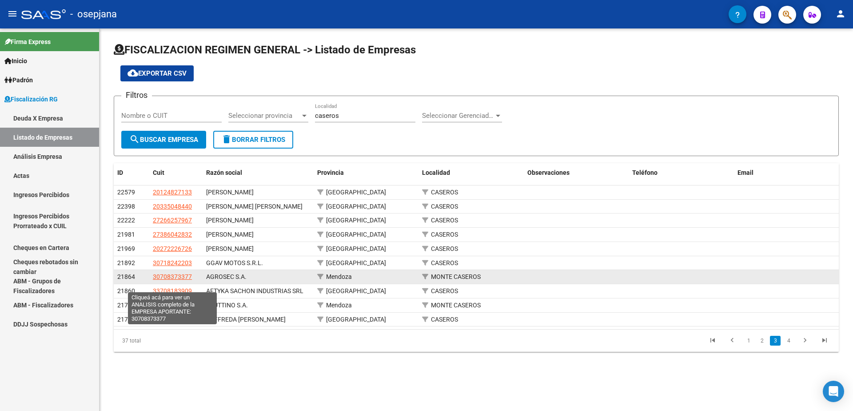
click at [170, 280] on span "30708373377" at bounding box center [172, 276] width 39 height 7
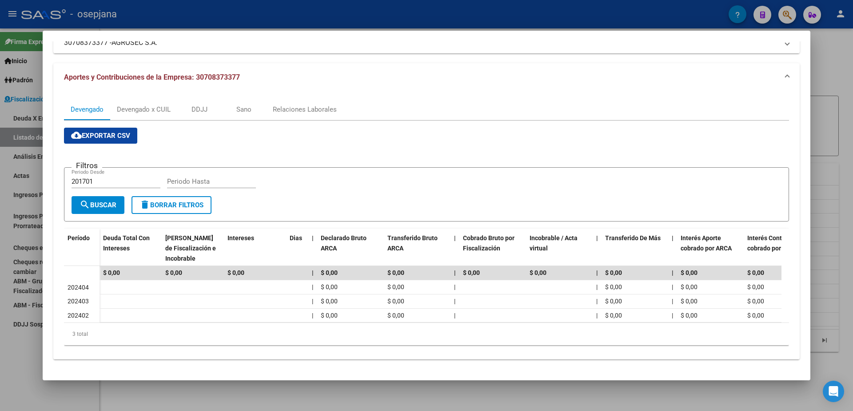
scroll to position [75, 0]
click at [18, 375] on div at bounding box center [426, 205] width 853 height 411
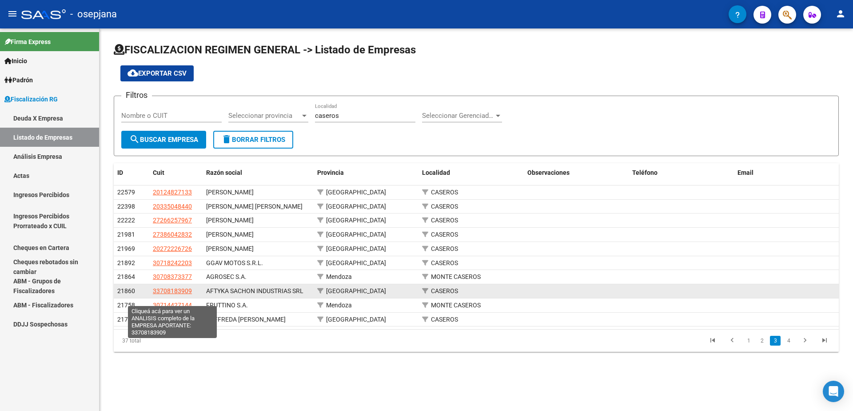
click at [178, 294] on span "33708183909" at bounding box center [172, 290] width 39 height 7
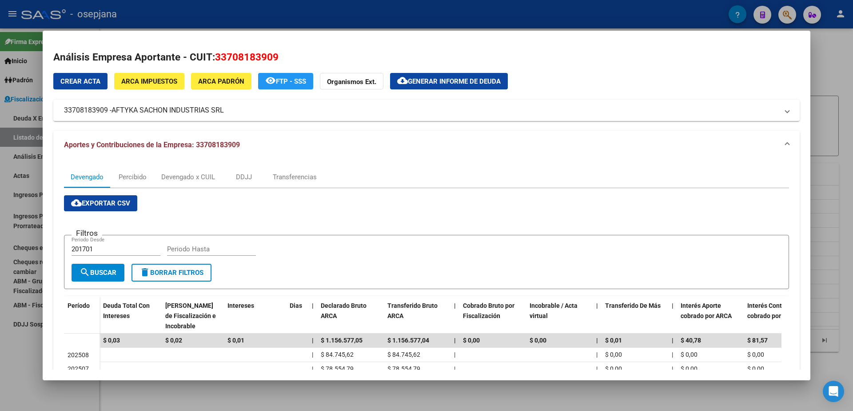
click at [4, 367] on div at bounding box center [426, 205] width 853 height 411
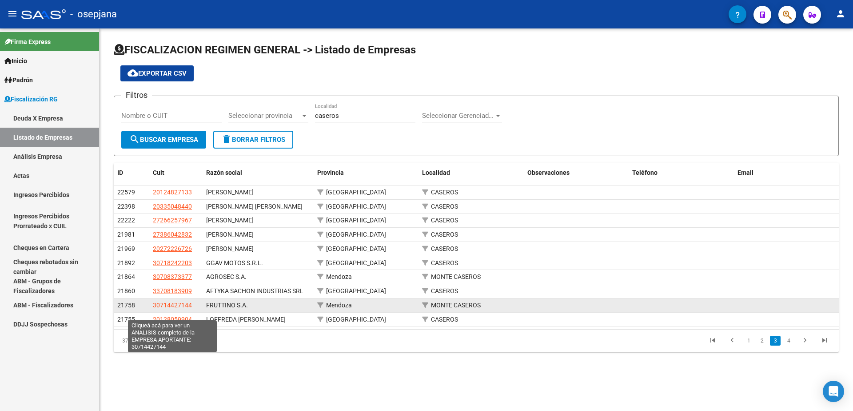
click at [171, 308] on span "30714427144" at bounding box center [172, 304] width 39 height 7
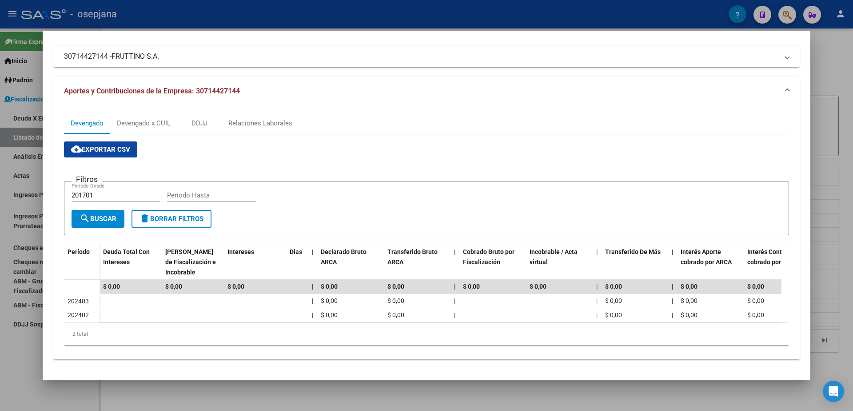
scroll to position [61, 0]
click at [0, 368] on div at bounding box center [426, 205] width 853 height 411
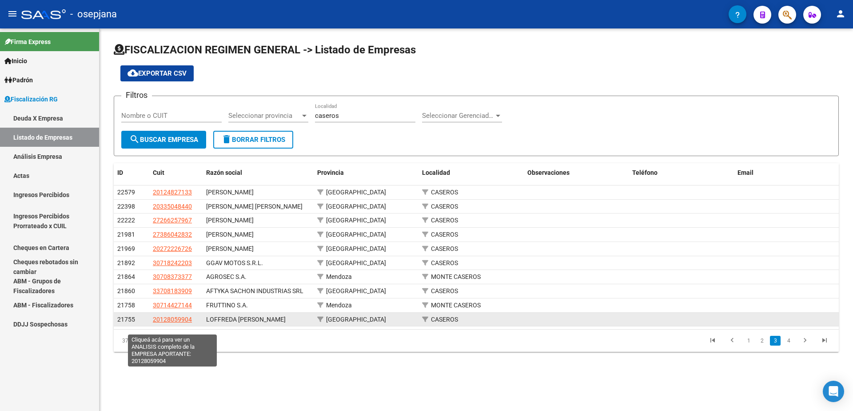
click at [177, 323] on span "20128059904" at bounding box center [172, 319] width 39 height 7
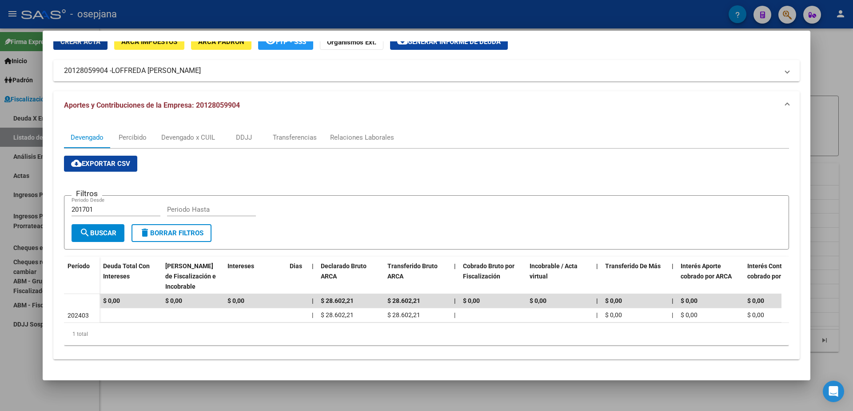
scroll to position [47, 0]
click at [14, 367] on div at bounding box center [426, 205] width 853 height 411
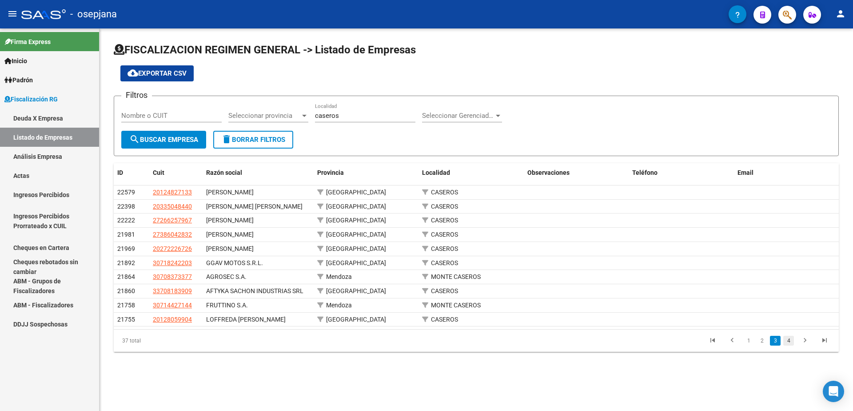
click at [789, 345] on link "4" at bounding box center [788, 341] width 11 height 10
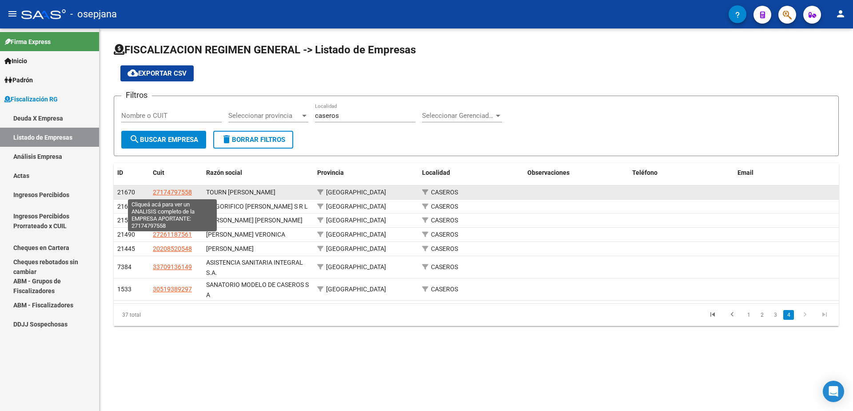
click at [177, 192] on span "27174797558" at bounding box center [172, 191] width 39 height 7
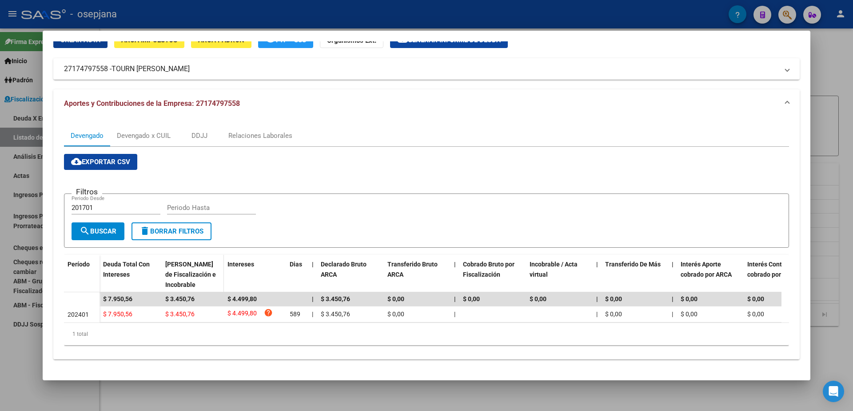
scroll to position [48, 0]
click at [10, 343] on div at bounding box center [426, 205] width 853 height 411
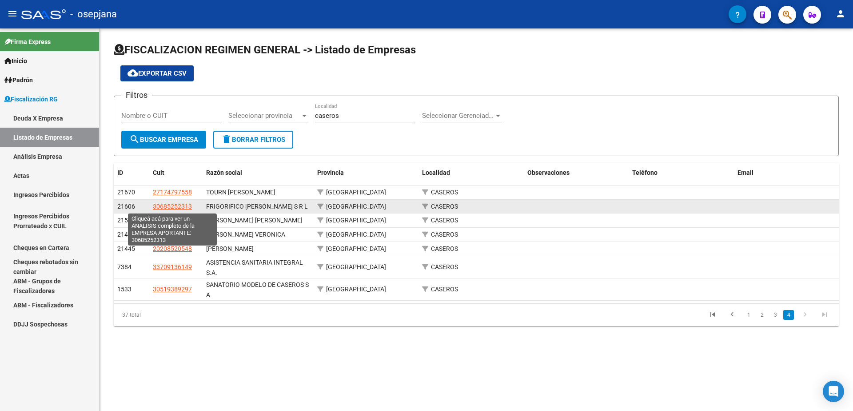
click at [180, 205] on span "30685252313" at bounding box center [172, 206] width 39 height 7
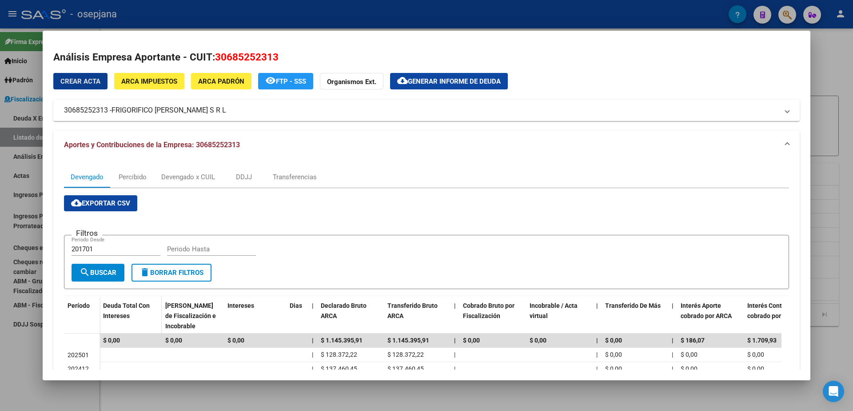
scroll to position [44, 0]
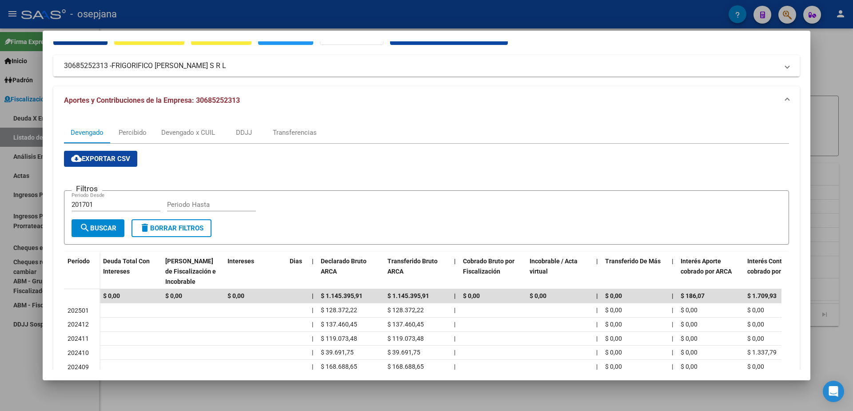
click at [33, 372] on div at bounding box center [426, 205] width 853 height 411
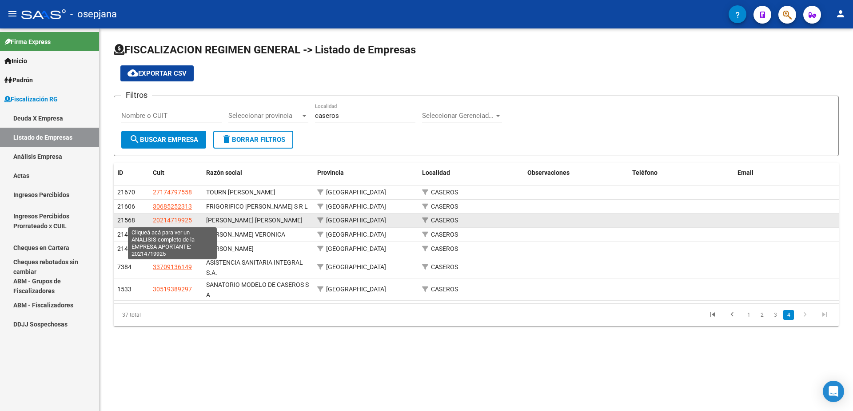
click at [182, 220] on span "20214719925" at bounding box center [172, 219] width 39 height 7
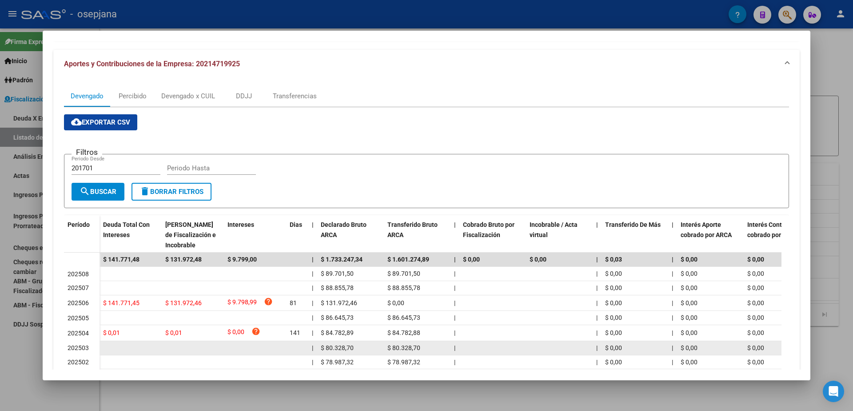
scroll to position [89, 0]
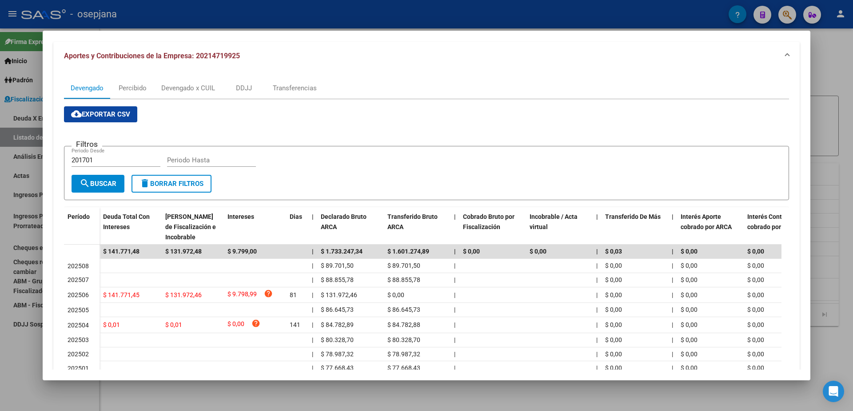
click at [16, 370] on div at bounding box center [426, 205] width 853 height 411
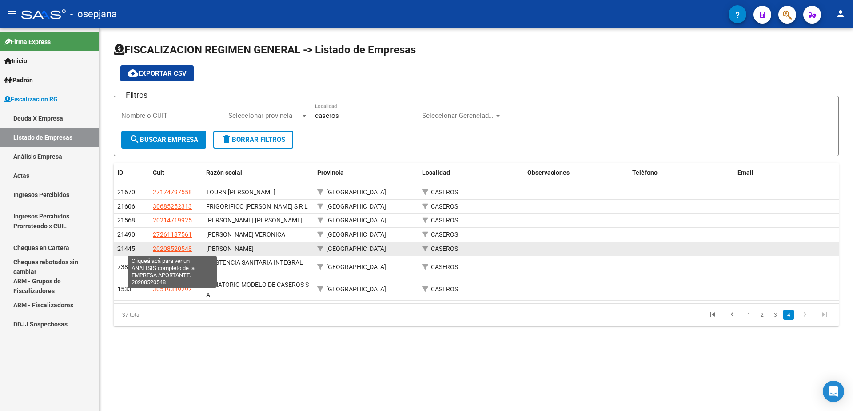
click at [180, 247] on span "20208520548" at bounding box center [172, 248] width 39 height 7
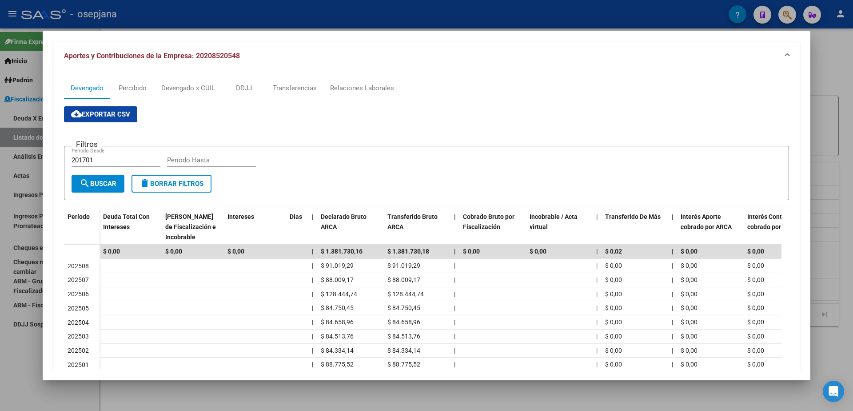
click at [9, 378] on div at bounding box center [426, 205] width 853 height 411
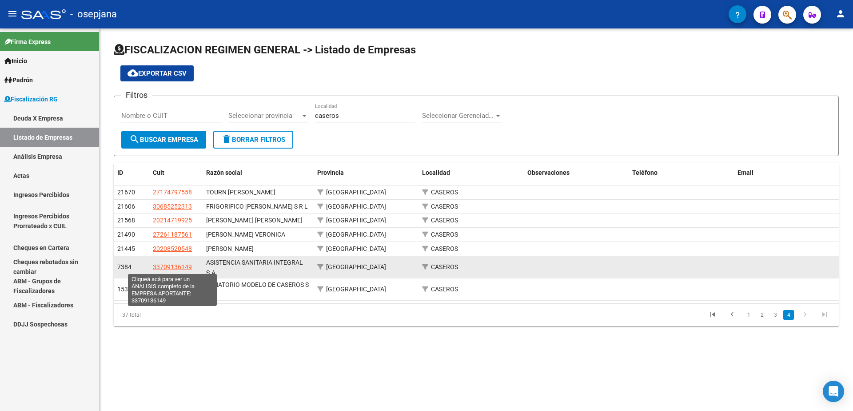
click at [174, 267] on span "33709136149" at bounding box center [172, 266] width 39 height 7
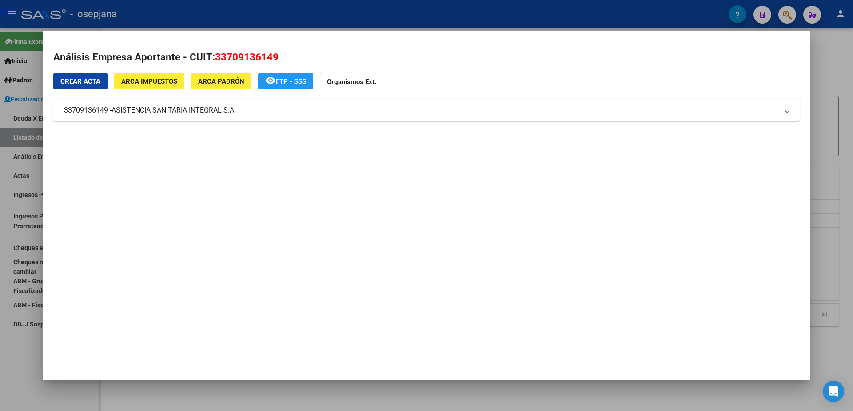
click at [7, 346] on div at bounding box center [426, 205] width 853 height 411
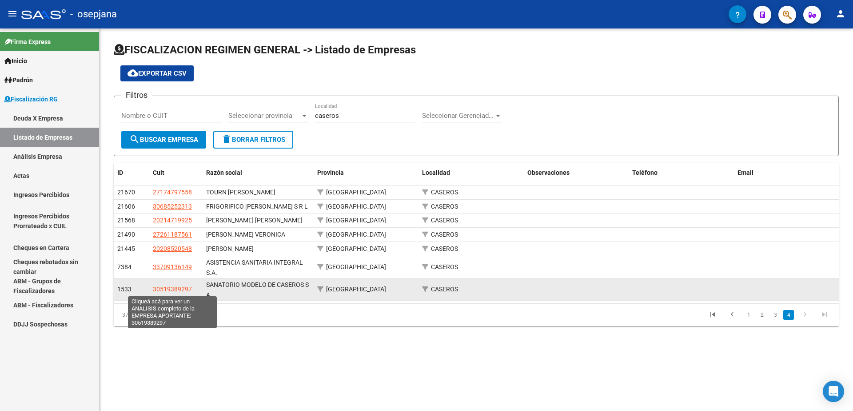
click at [176, 288] on span "30519389297" at bounding box center [172, 288] width 39 height 7
type textarea "30519389297"
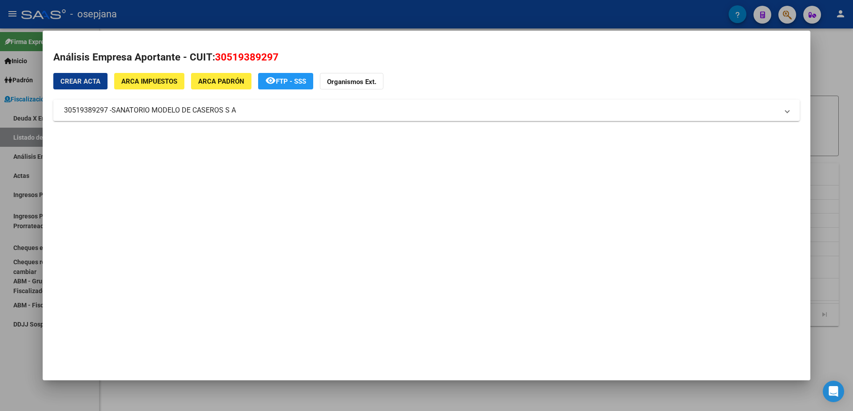
click at [24, 349] on div at bounding box center [426, 205] width 853 height 411
